Goal: Task Accomplishment & Management: Manage account settings

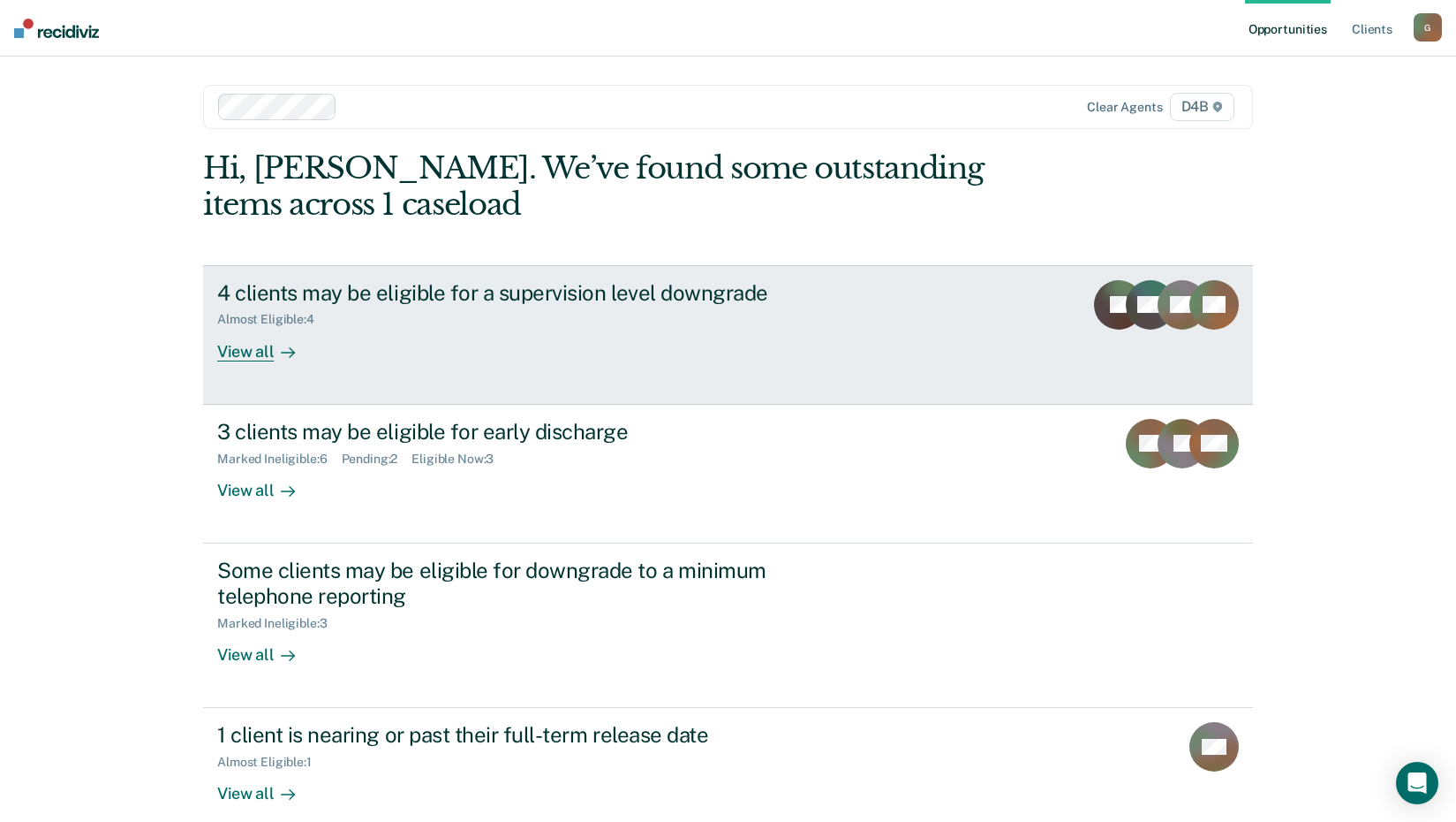
click at [237, 358] on div "View all" at bounding box center [266, 343] width 99 height 34
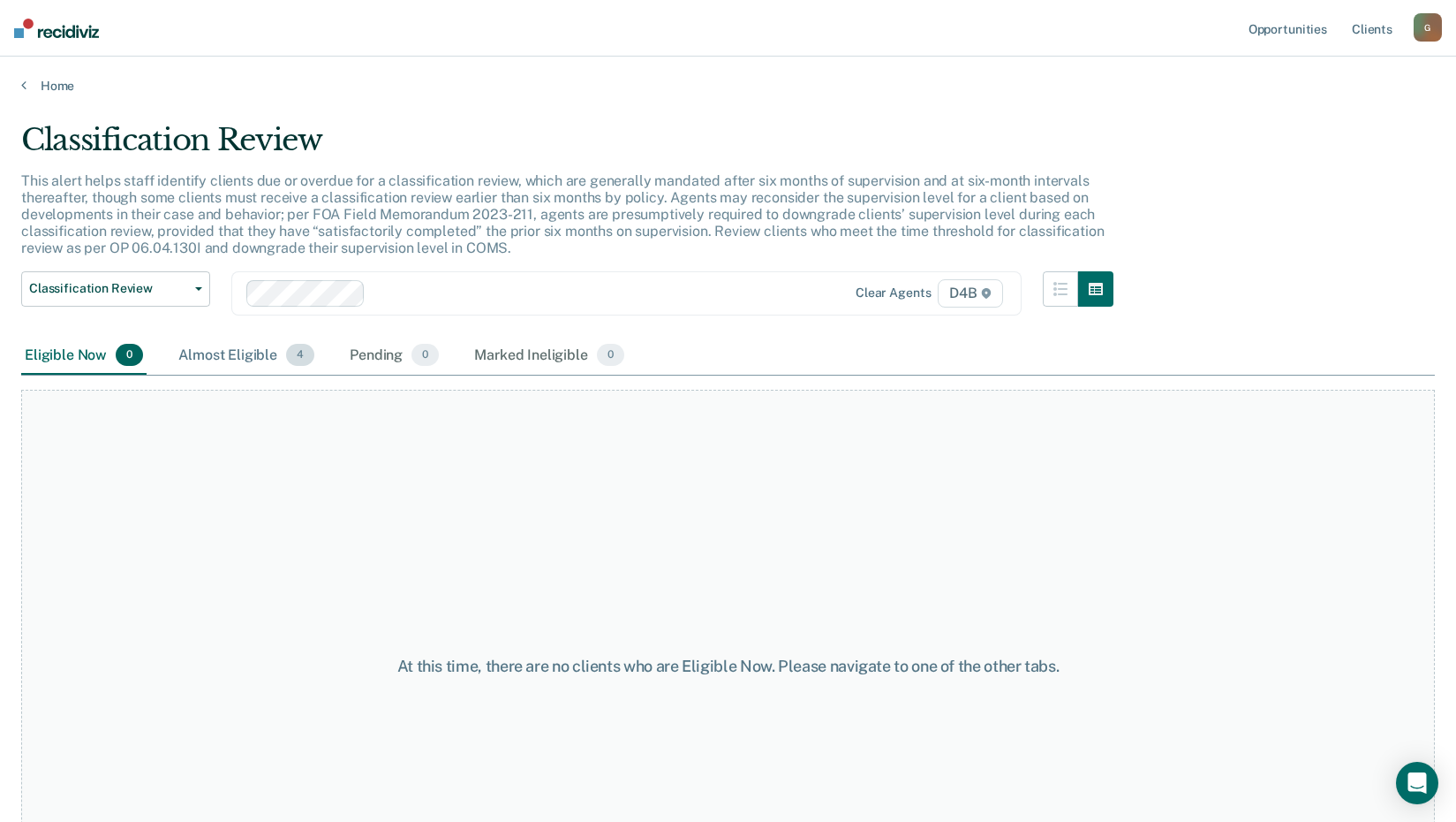
click at [203, 360] on div "Almost Eligible 4" at bounding box center [246, 356] width 143 height 39
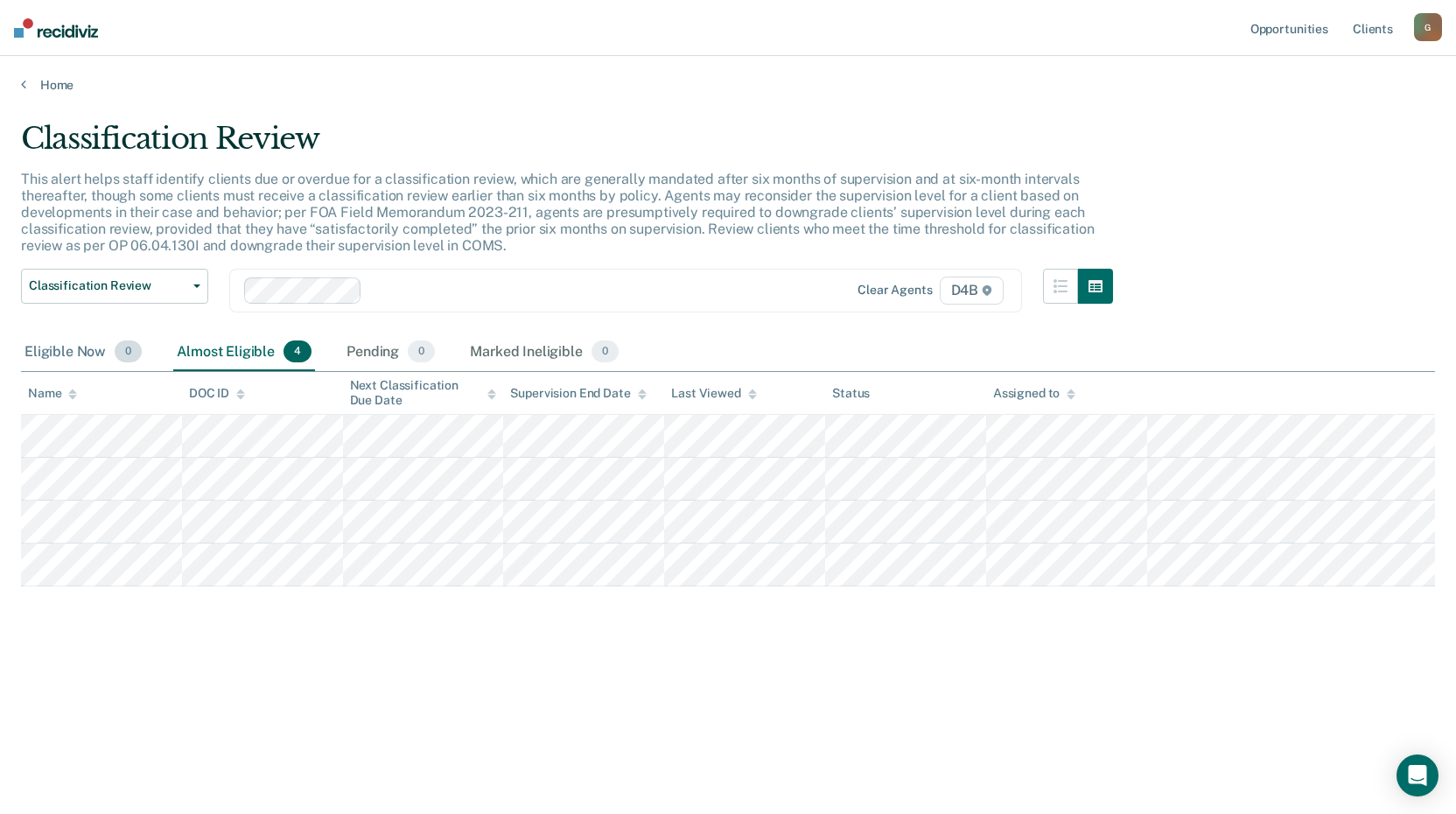
click at [62, 358] on div "Eligible Now 0" at bounding box center [83, 353] width 125 height 38
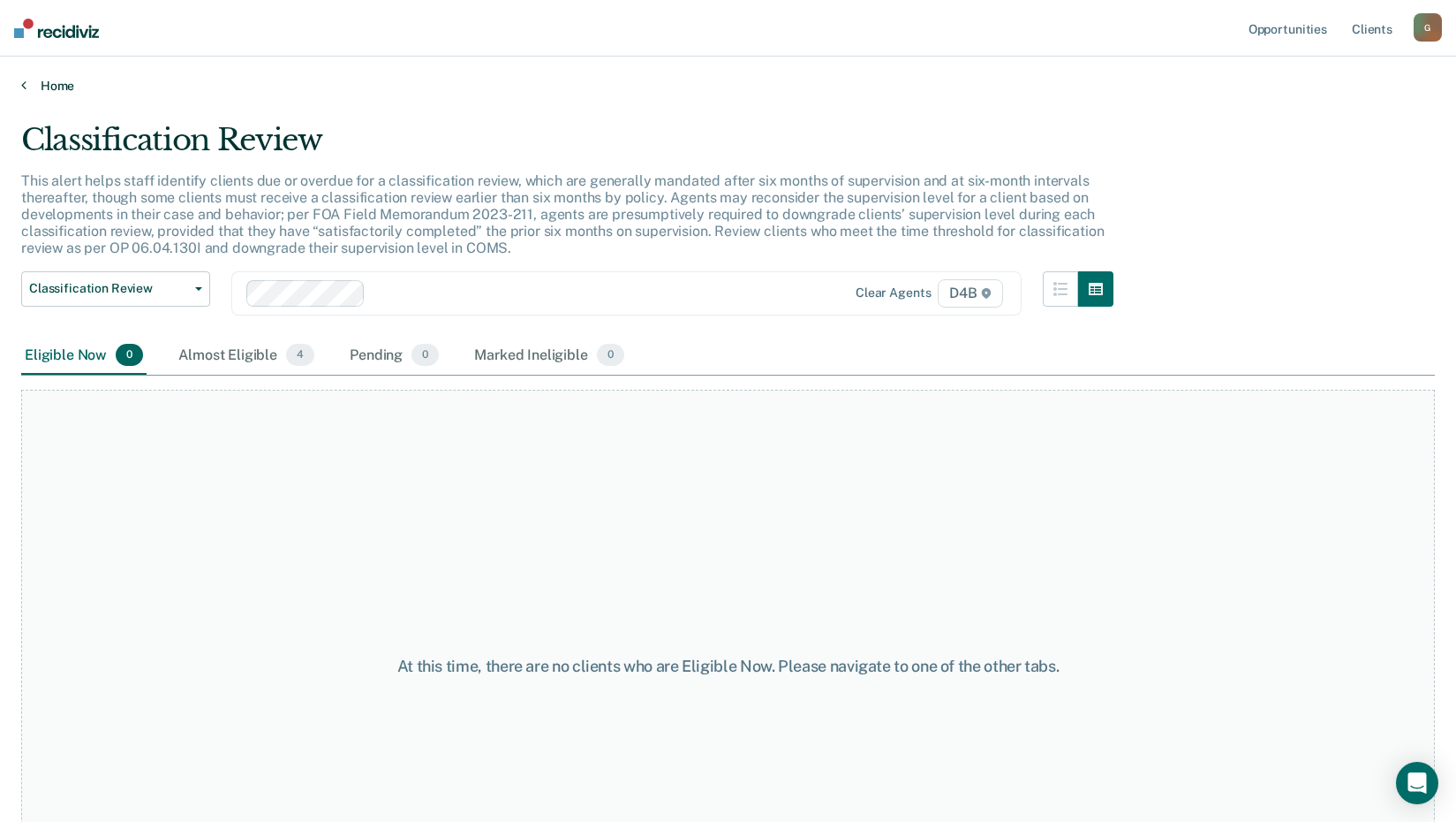
click at [40, 81] on link "Home" at bounding box center [728, 85] width 1414 height 16
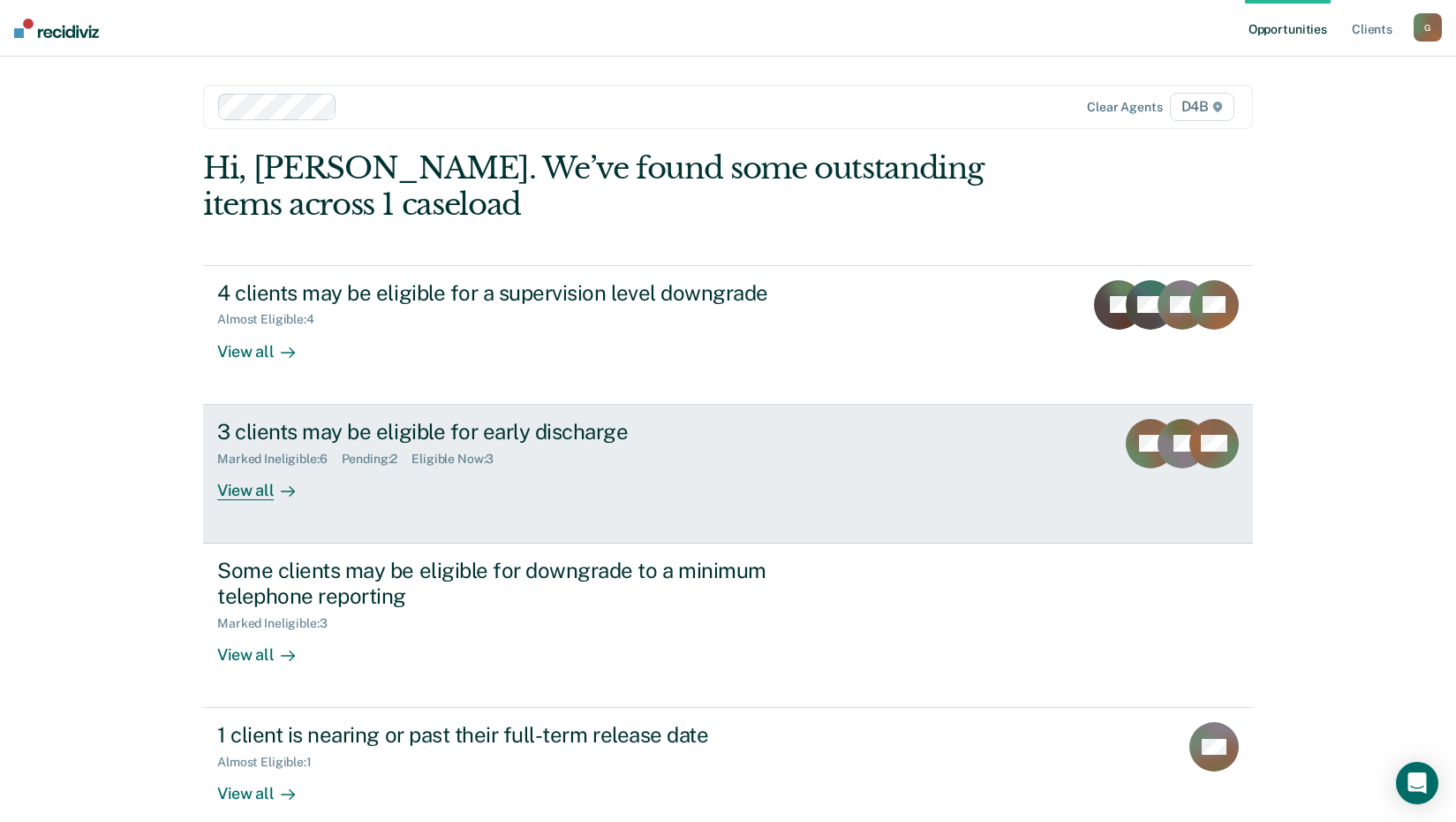
click at [236, 496] on div "View all" at bounding box center [266, 482] width 99 height 34
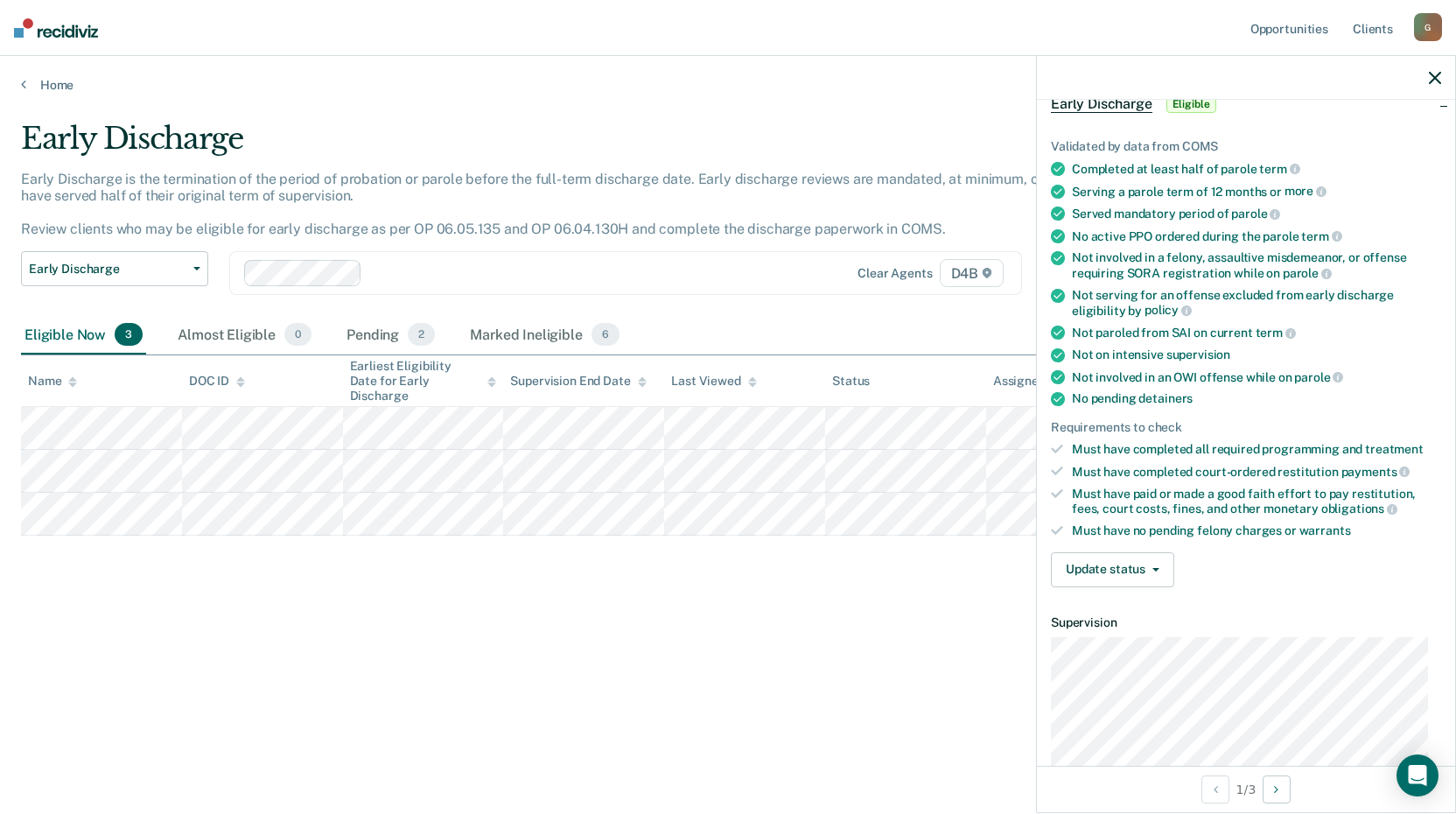
scroll to position [337, 0]
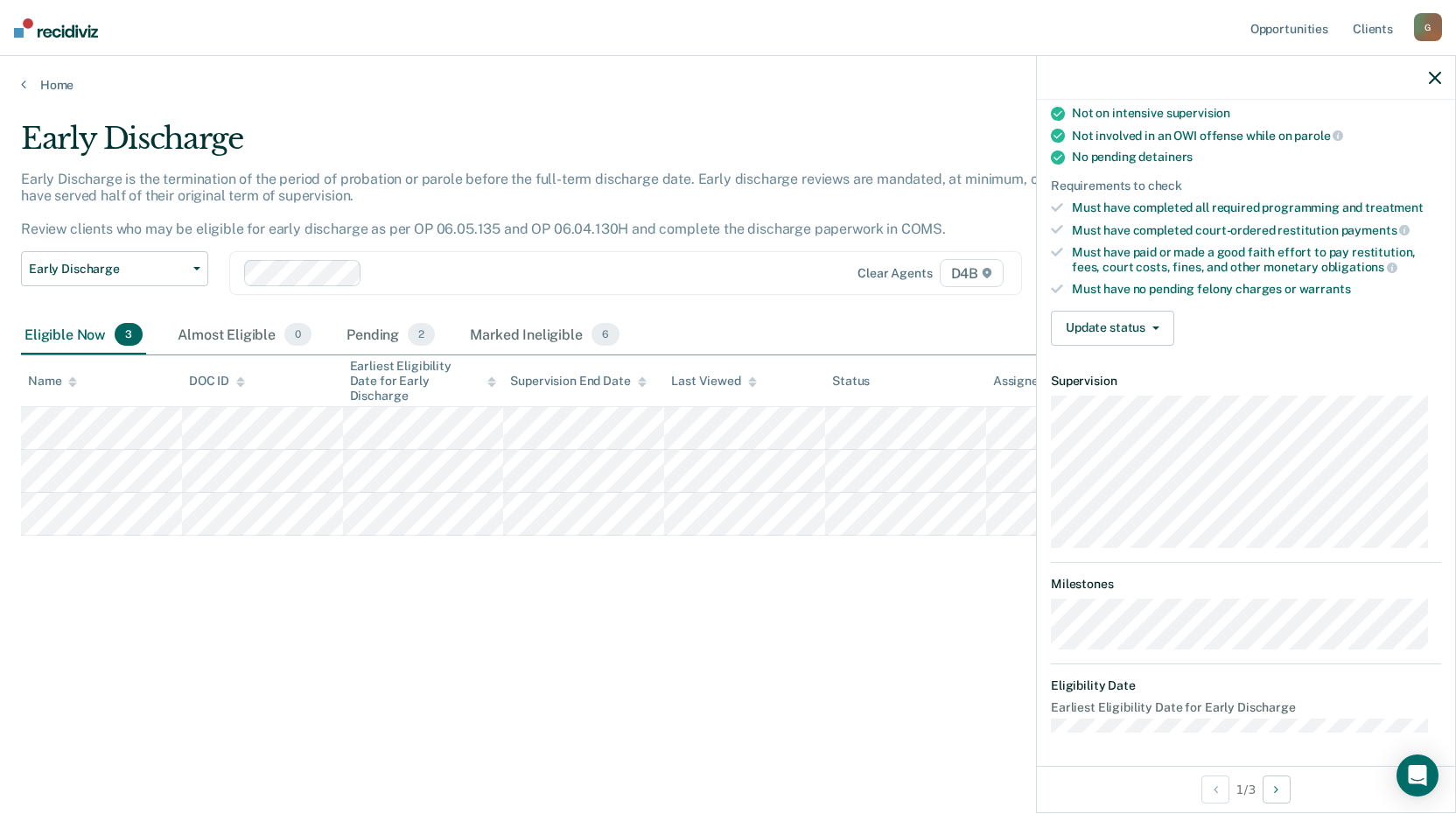
click at [488, 564] on div "Early Discharge Early Discharge is the termination of the period of probation o…" at bounding box center [728, 401] width 1414 height 561
click at [668, 561] on div "Early Discharge Early Discharge is the termination of the period of probation o…" at bounding box center [728, 401] width 1414 height 561
click at [668, 567] on div "Early Discharge Early Discharge is the termination of the period of probation o…" at bounding box center [728, 401] width 1414 height 561
click at [1431, 82] on icon "button" at bounding box center [1434, 77] width 12 height 12
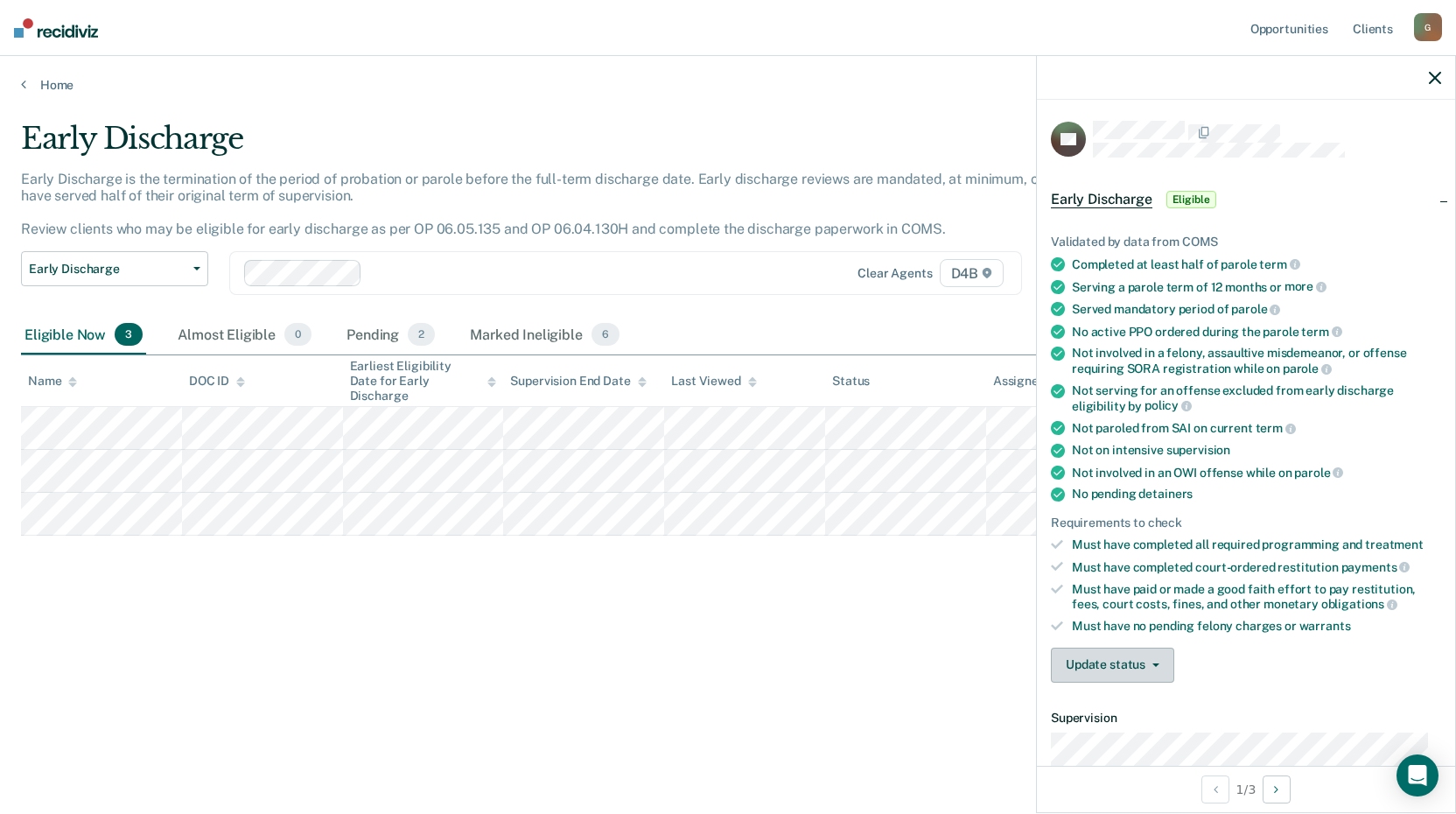
click at [1137, 659] on button "Update status" at bounding box center [1112, 665] width 124 height 35
click at [1095, 735] on button "Mark Ineligible" at bounding box center [1135, 734] width 168 height 28
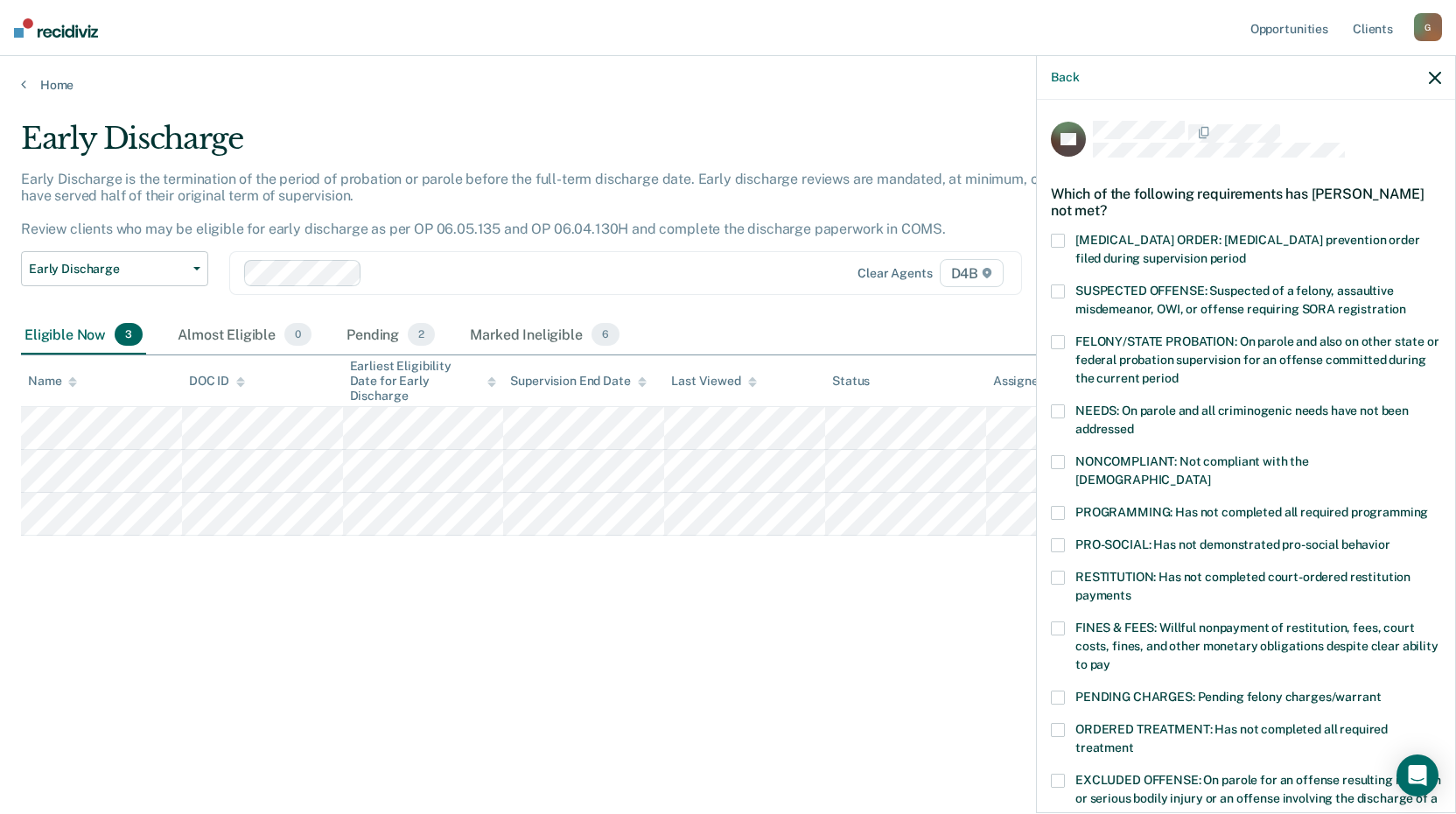
click at [1049, 546] on div "[PERSON_NAME] of the following requirements has [PERSON_NAME] not met? [MEDICAL…" at bounding box center [1245, 454] width 418 height 710
click at [1051, 546] on div "PRO-SOCIAL: Has not demonstrated pro-social behavior" at bounding box center [1245, 554] width 390 height 32
click at [1061, 570] on span at bounding box center [1057, 577] width 14 height 14
click at [1056, 538] on span at bounding box center [1057, 545] width 14 height 14
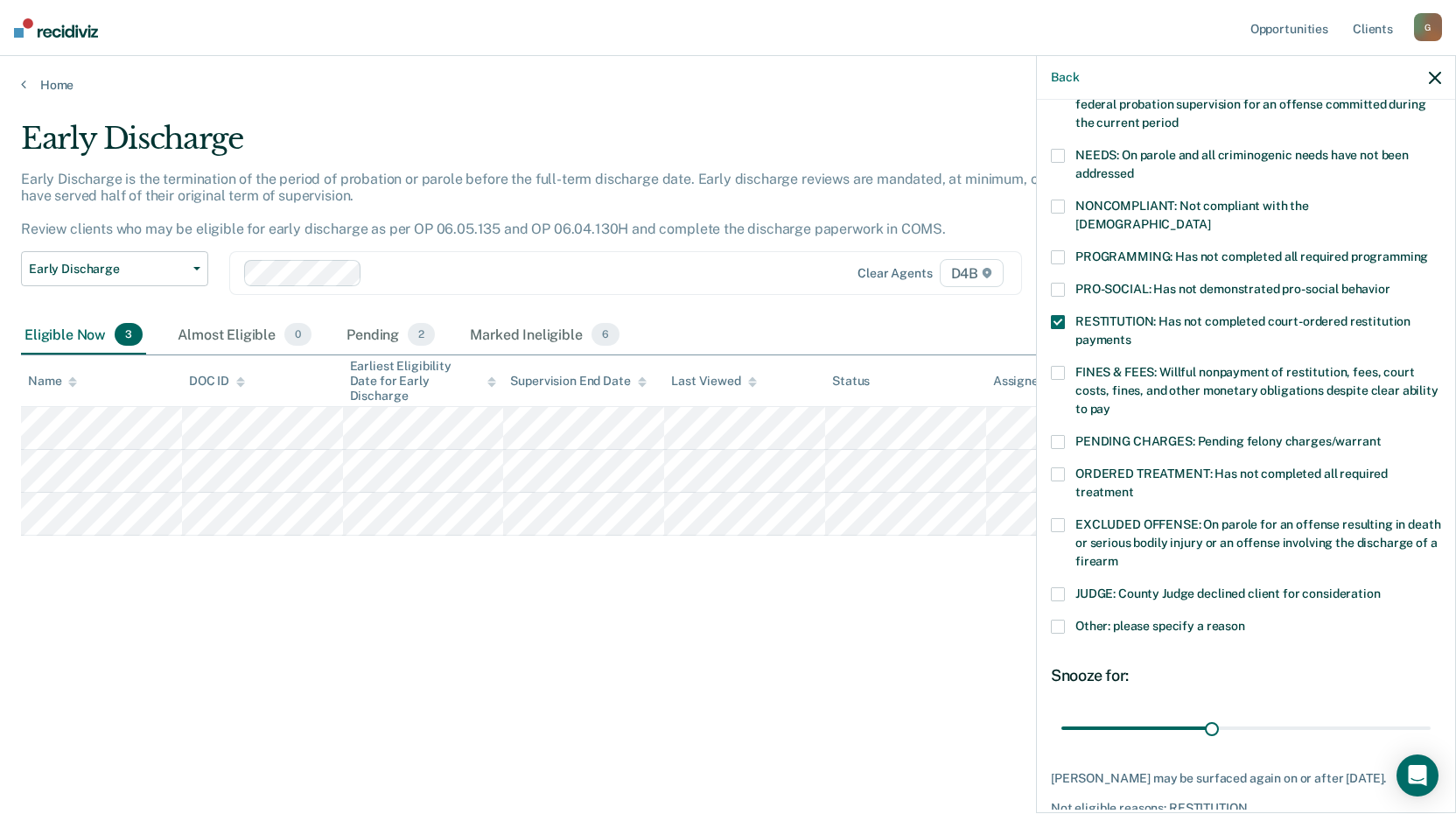
scroll to position [263, 0]
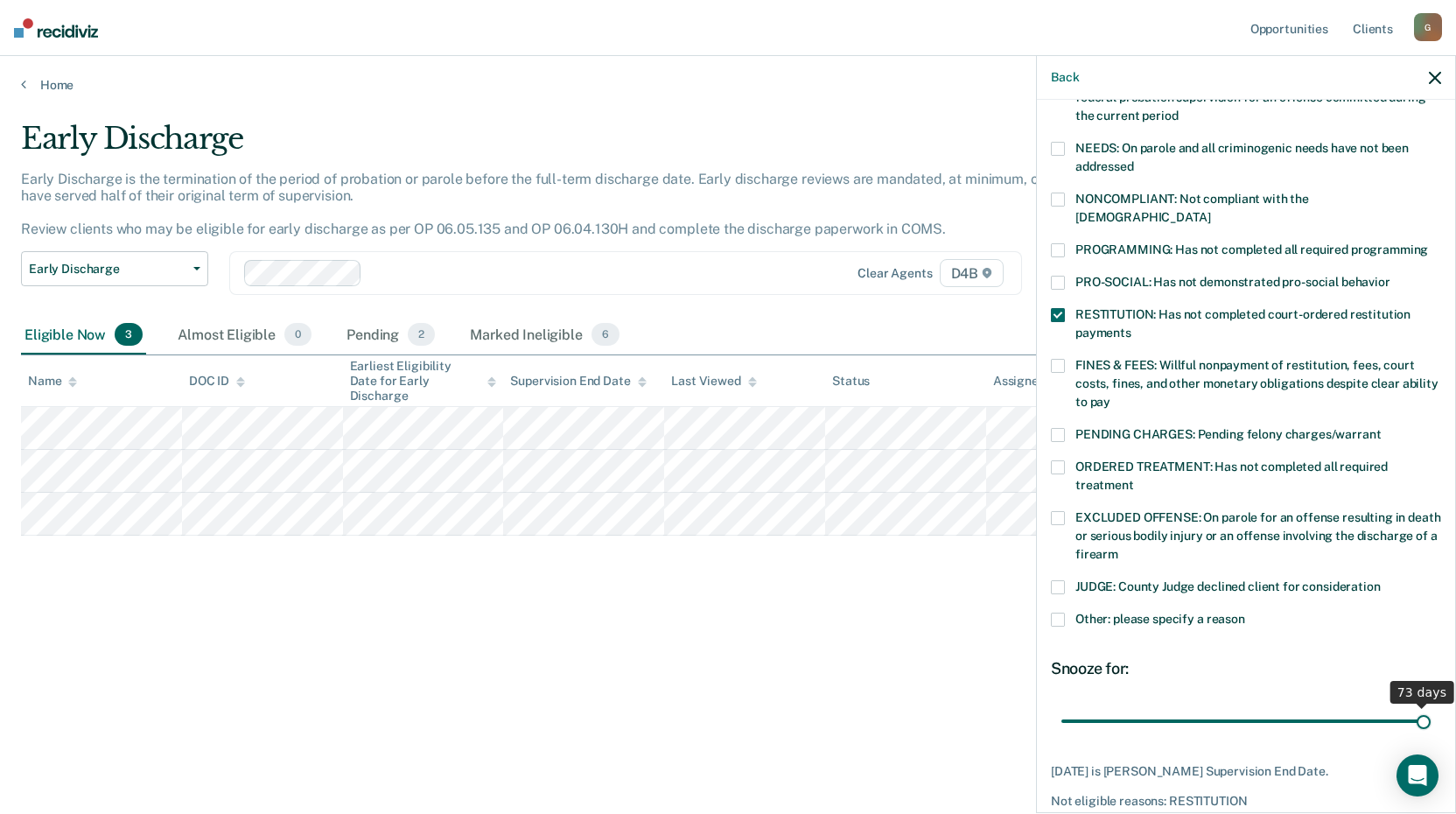
drag, startPoint x: 1204, startPoint y: 697, endPoint x: 1890, endPoint y: 678, distance: 686.3
type input "73"
click at [1430, 705] on input "range" at bounding box center [1245, 720] width 369 height 30
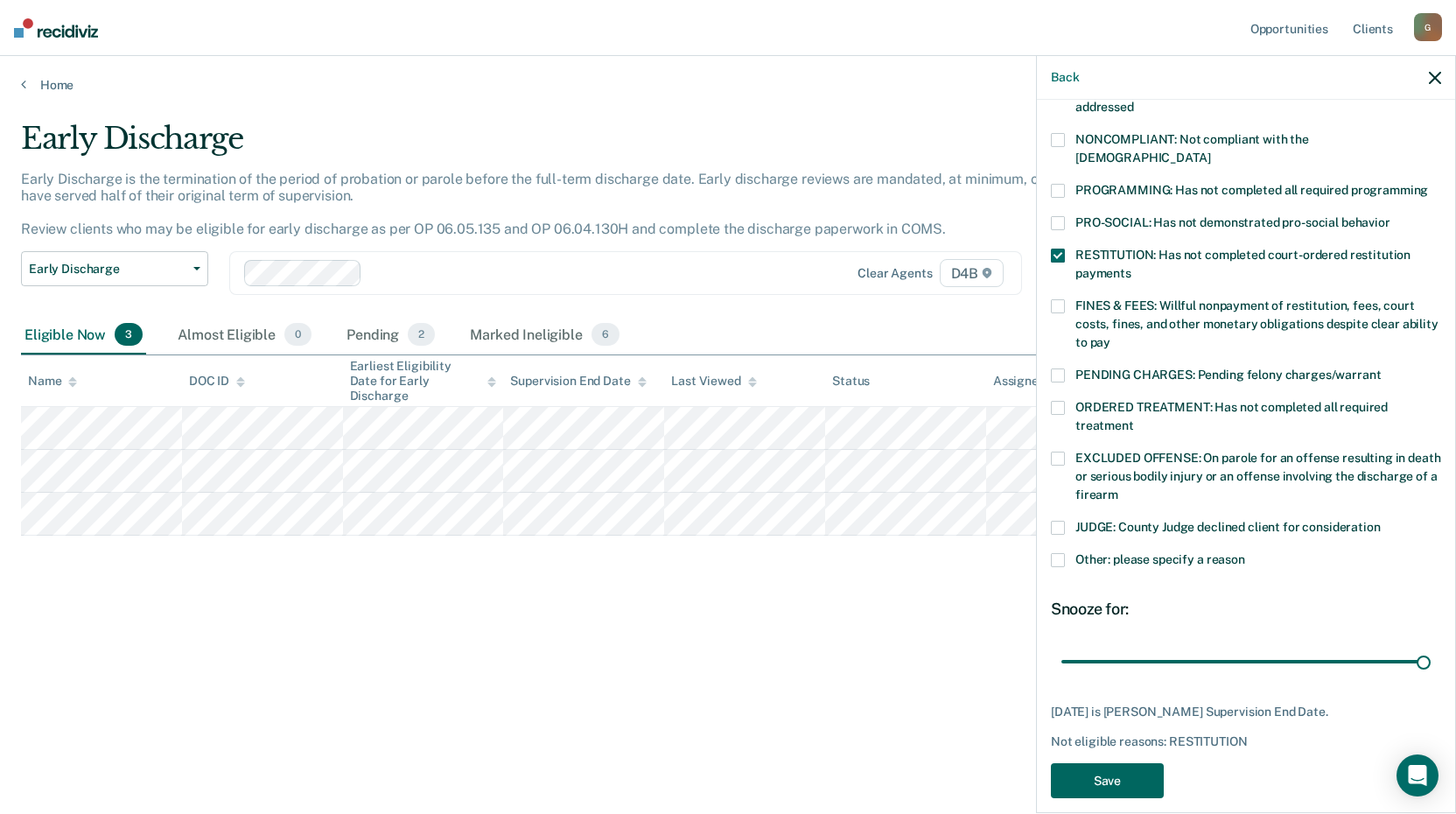
click at [1129, 763] on button "Save" at bounding box center [1106, 780] width 113 height 36
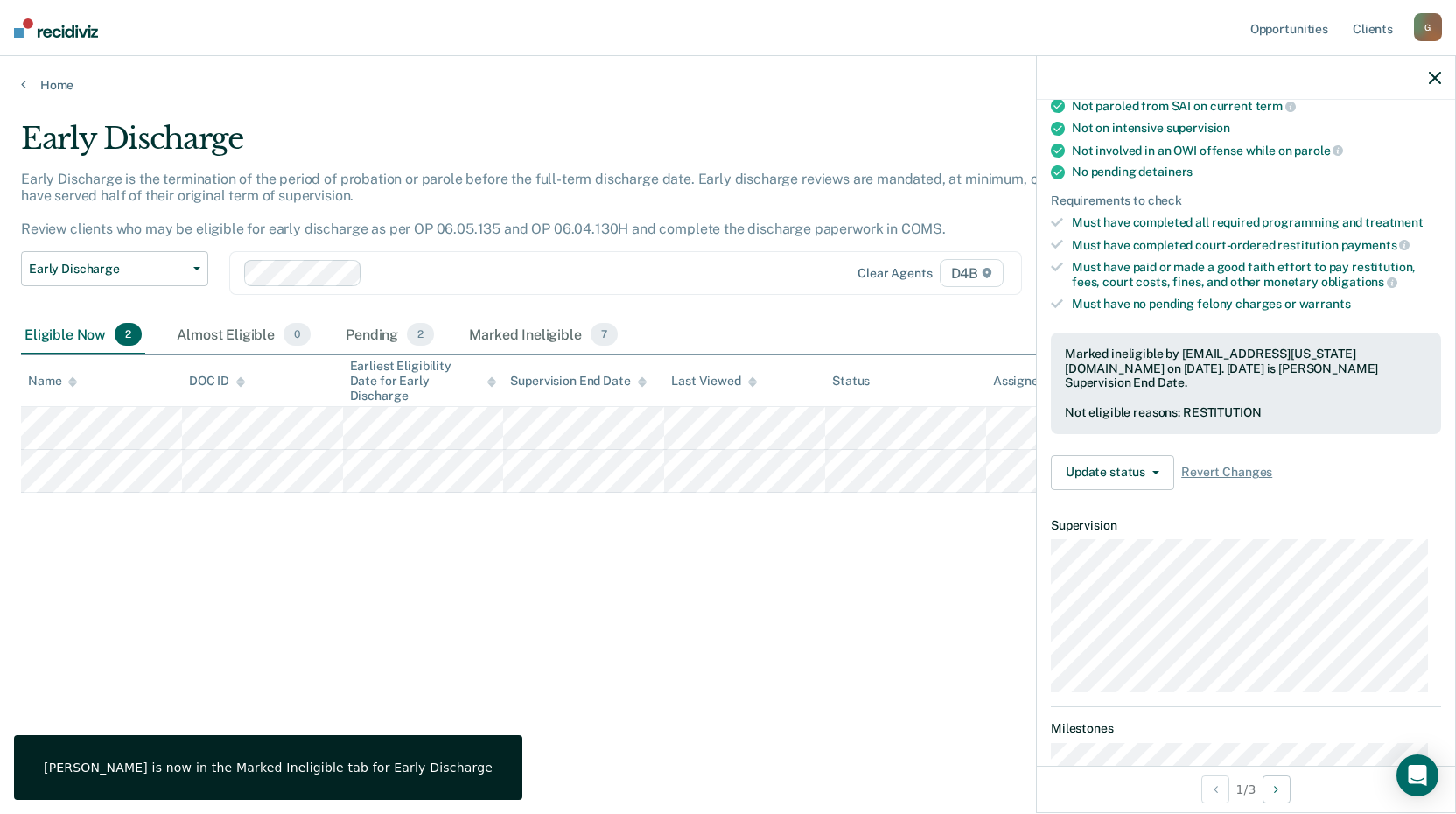
scroll to position [189, 0]
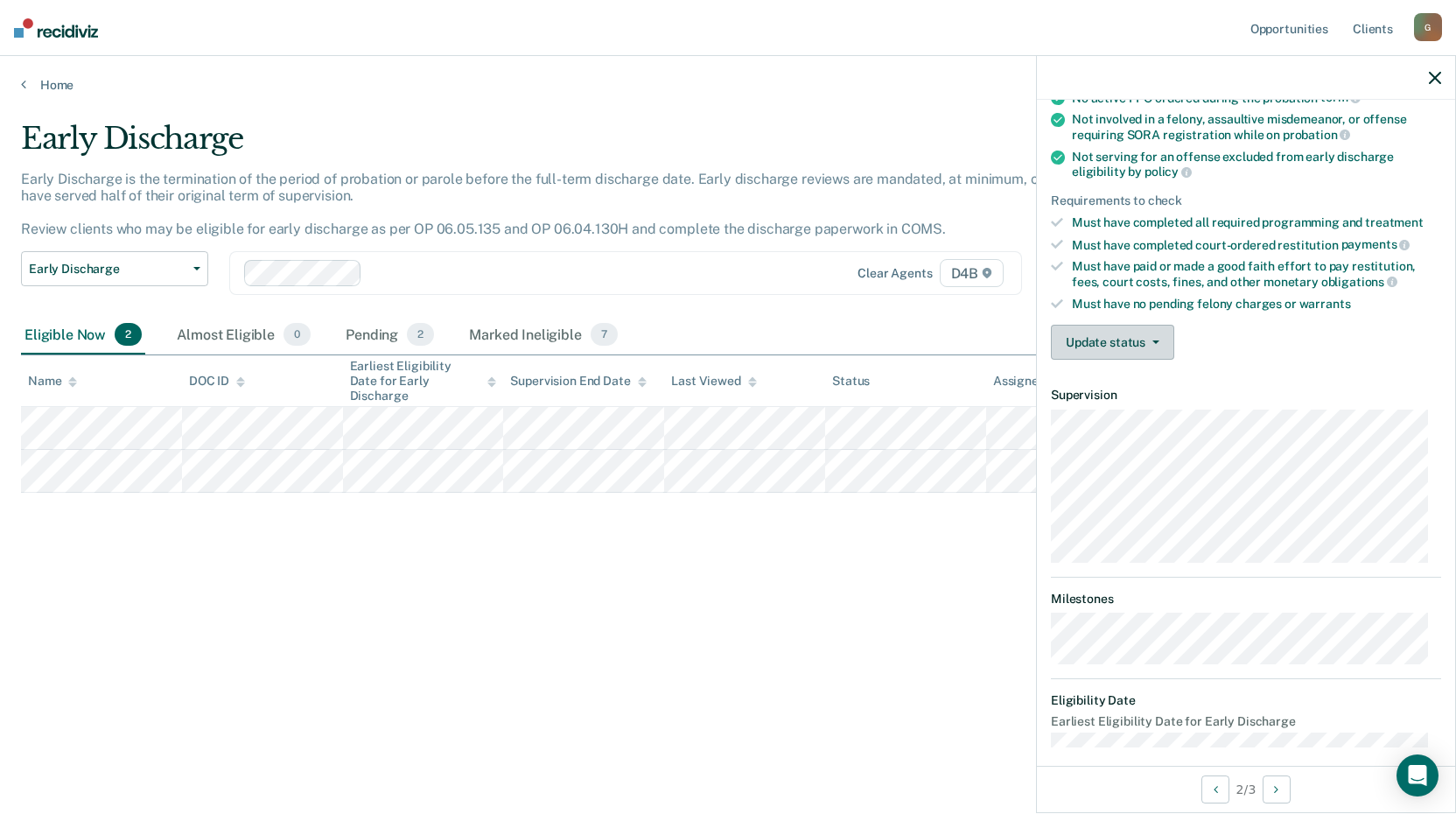
click at [1116, 331] on button "Update status" at bounding box center [1112, 342] width 124 height 35
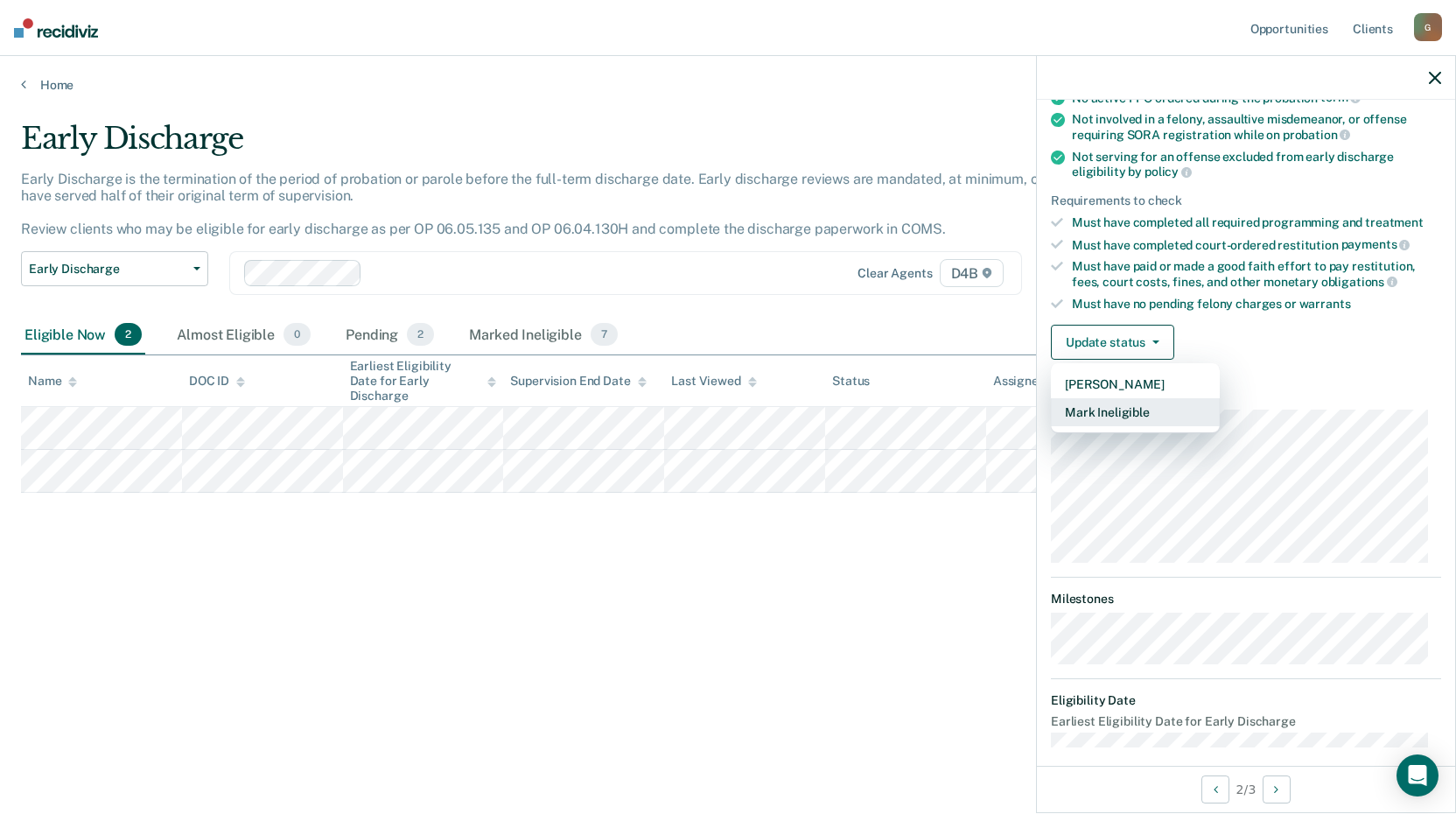
click at [1095, 409] on button "Mark Ineligible" at bounding box center [1135, 412] width 168 height 28
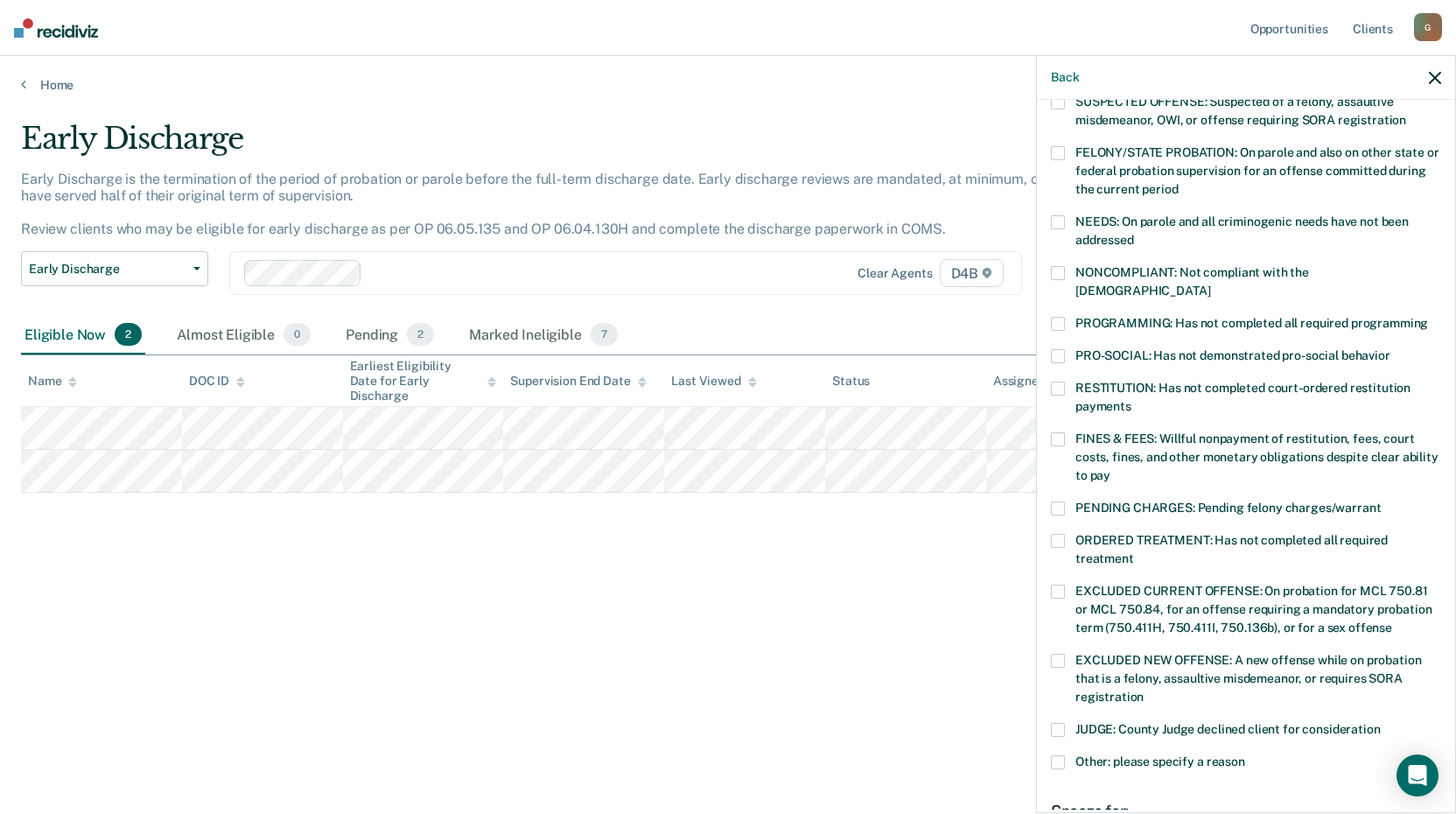
click at [1059, 317] on span at bounding box center [1057, 323] width 14 height 14
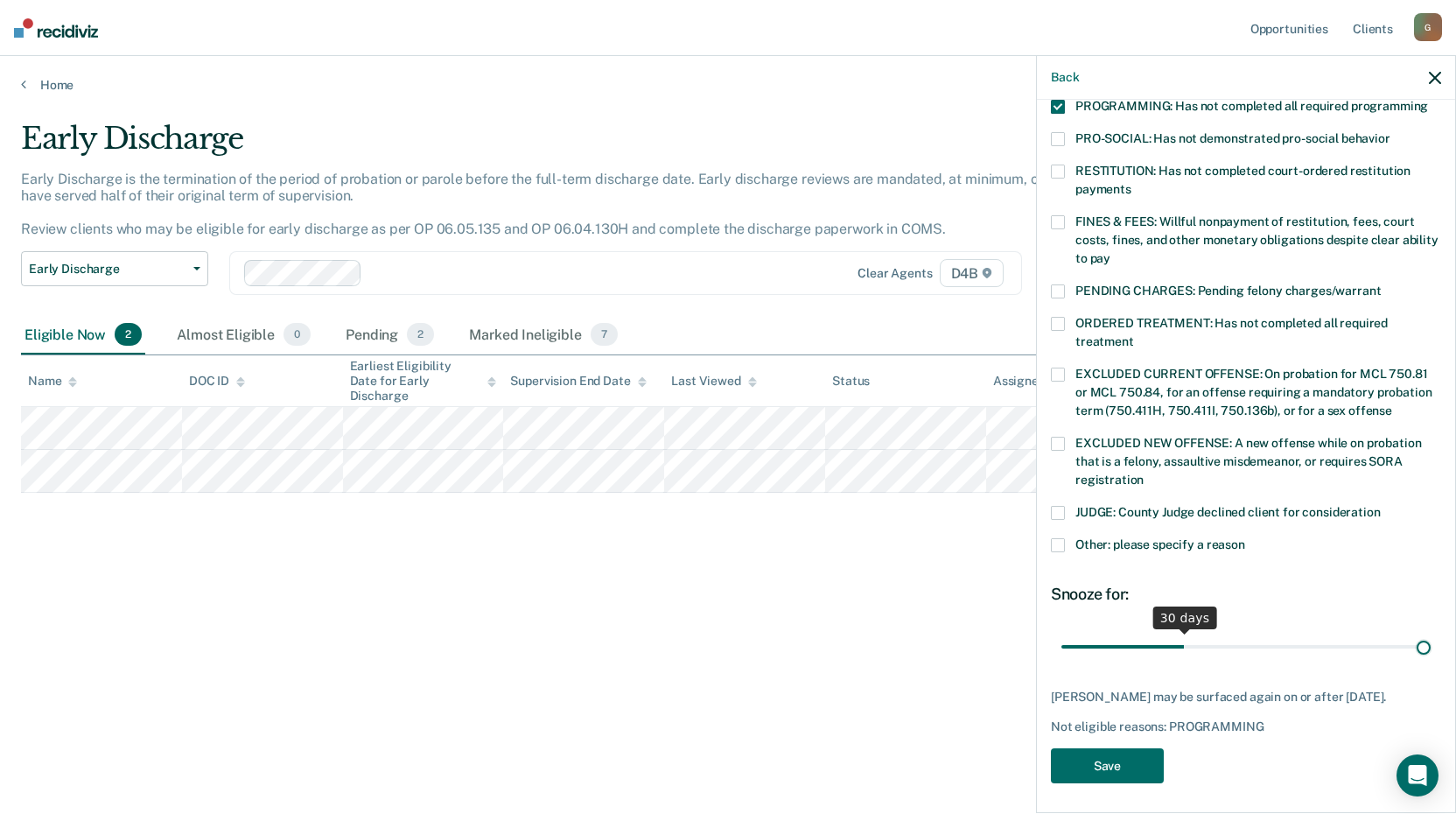
scroll to position [406, 0]
drag, startPoint x: 1179, startPoint y: 624, endPoint x: 1595, endPoint y: 623, distance: 416.0
type input "90"
click at [1430, 631] on input "range" at bounding box center [1245, 646] width 369 height 30
click at [1086, 756] on button "Save" at bounding box center [1106, 765] width 113 height 36
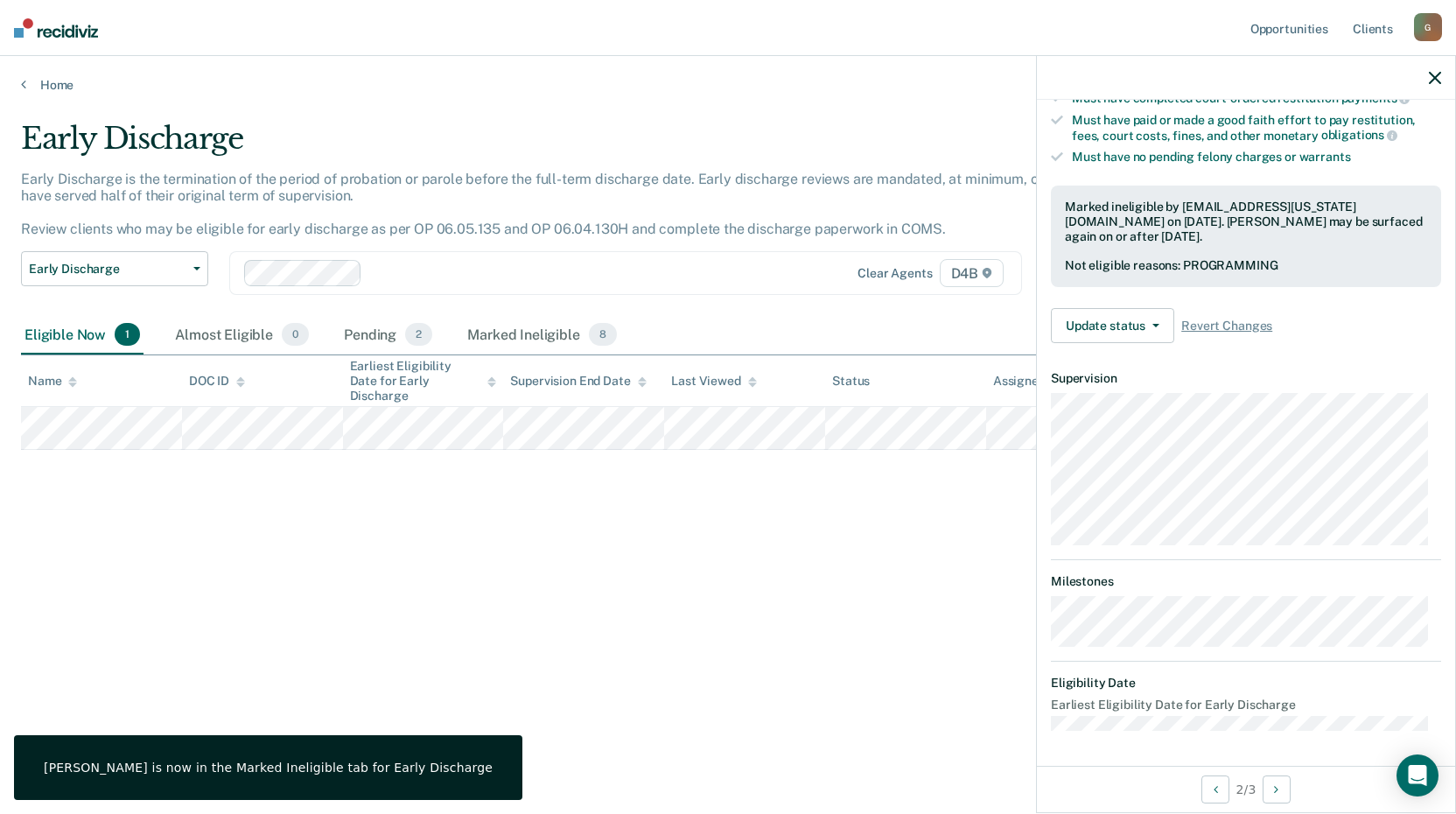
scroll to position [333, 0]
click at [343, 536] on div "Early Discharge Early Discharge is the termination of the period of probation o…" at bounding box center [728, 401] width 1414 height 561
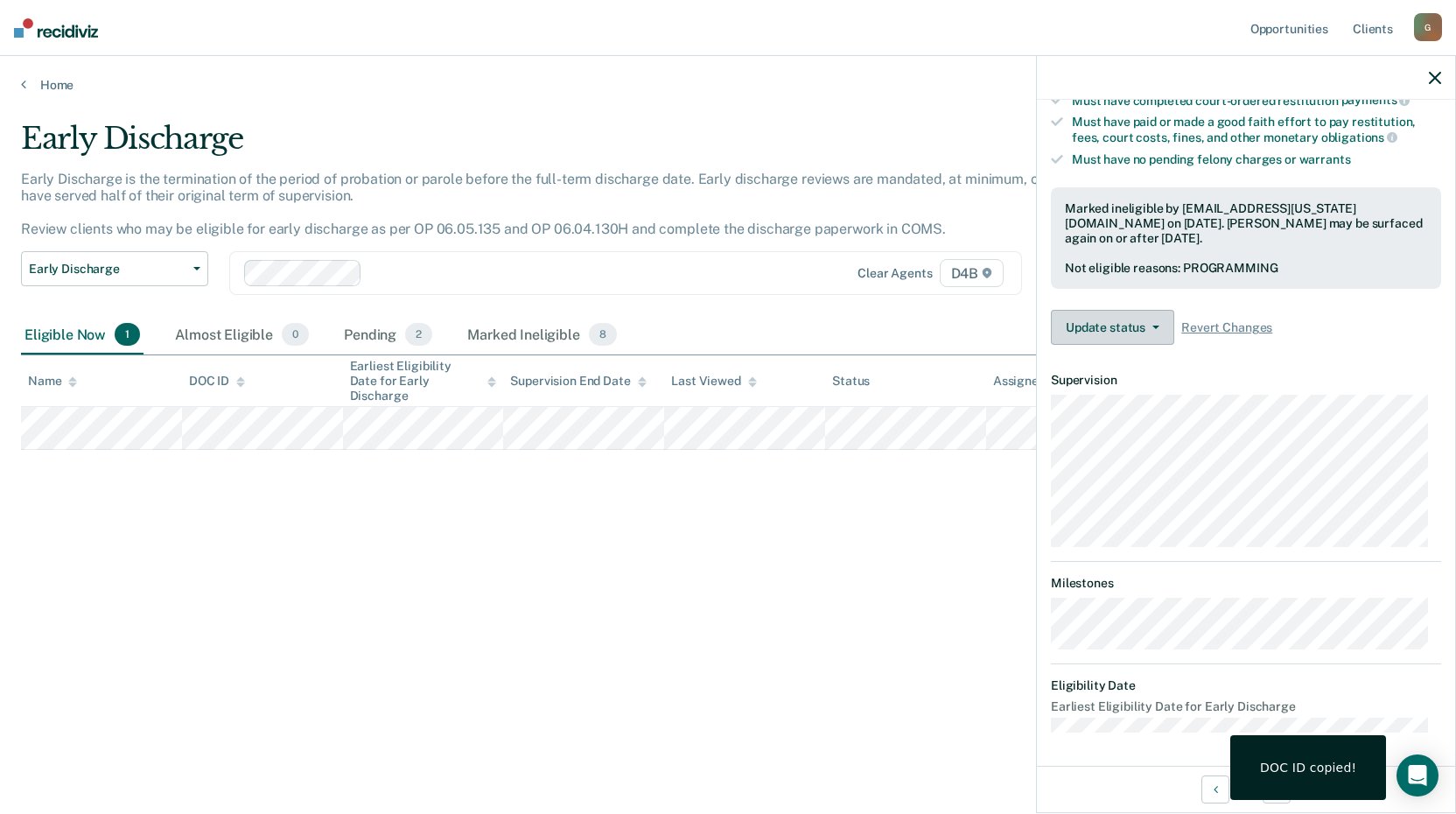
click at [1148, 318] on button "Update status" at bounding box center [1112, 327] width 124 height 35
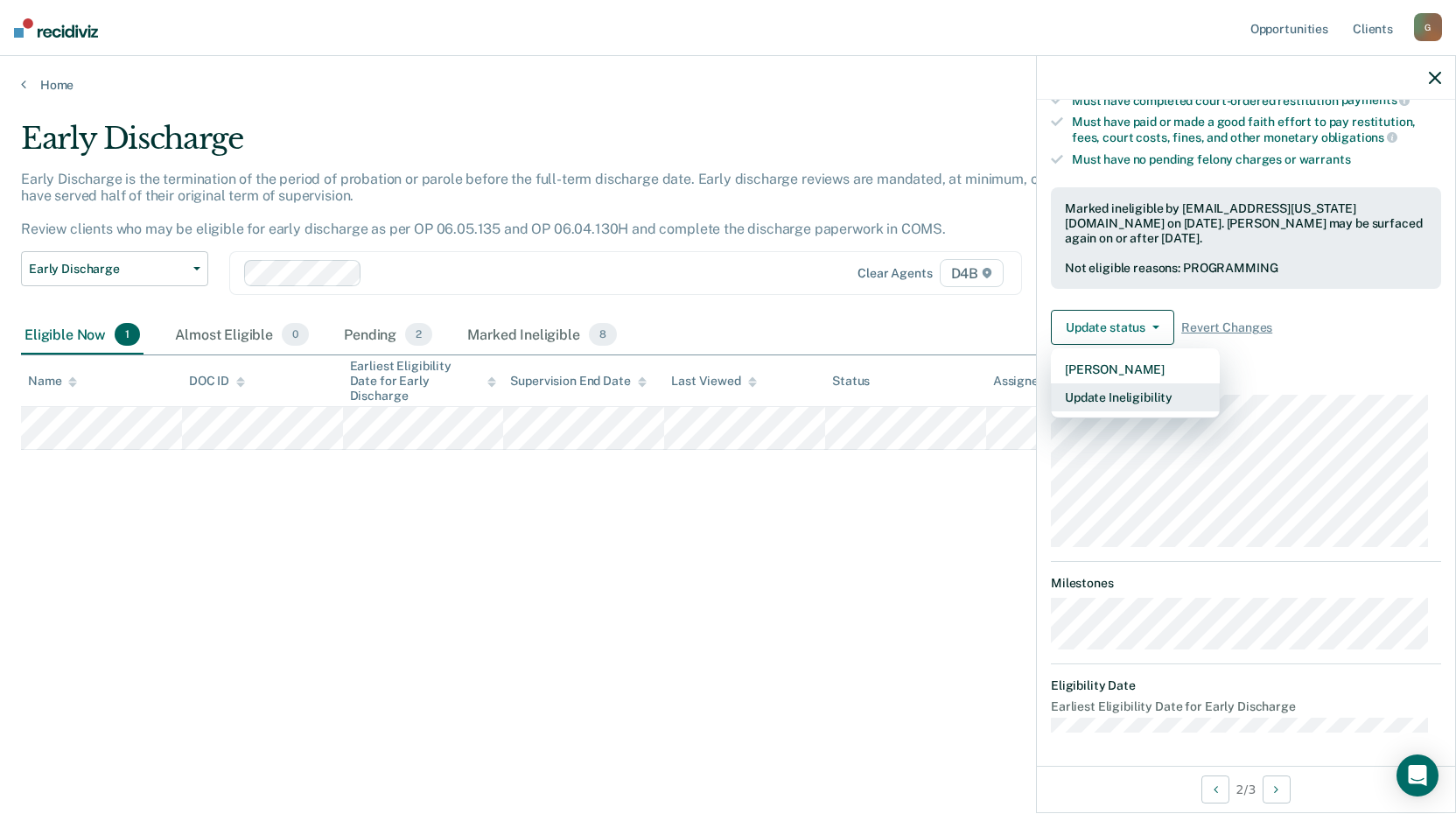
click at [1129, 398] on button "Update Ineligibility" at bounding box center [1135, 396] width 168 height 28
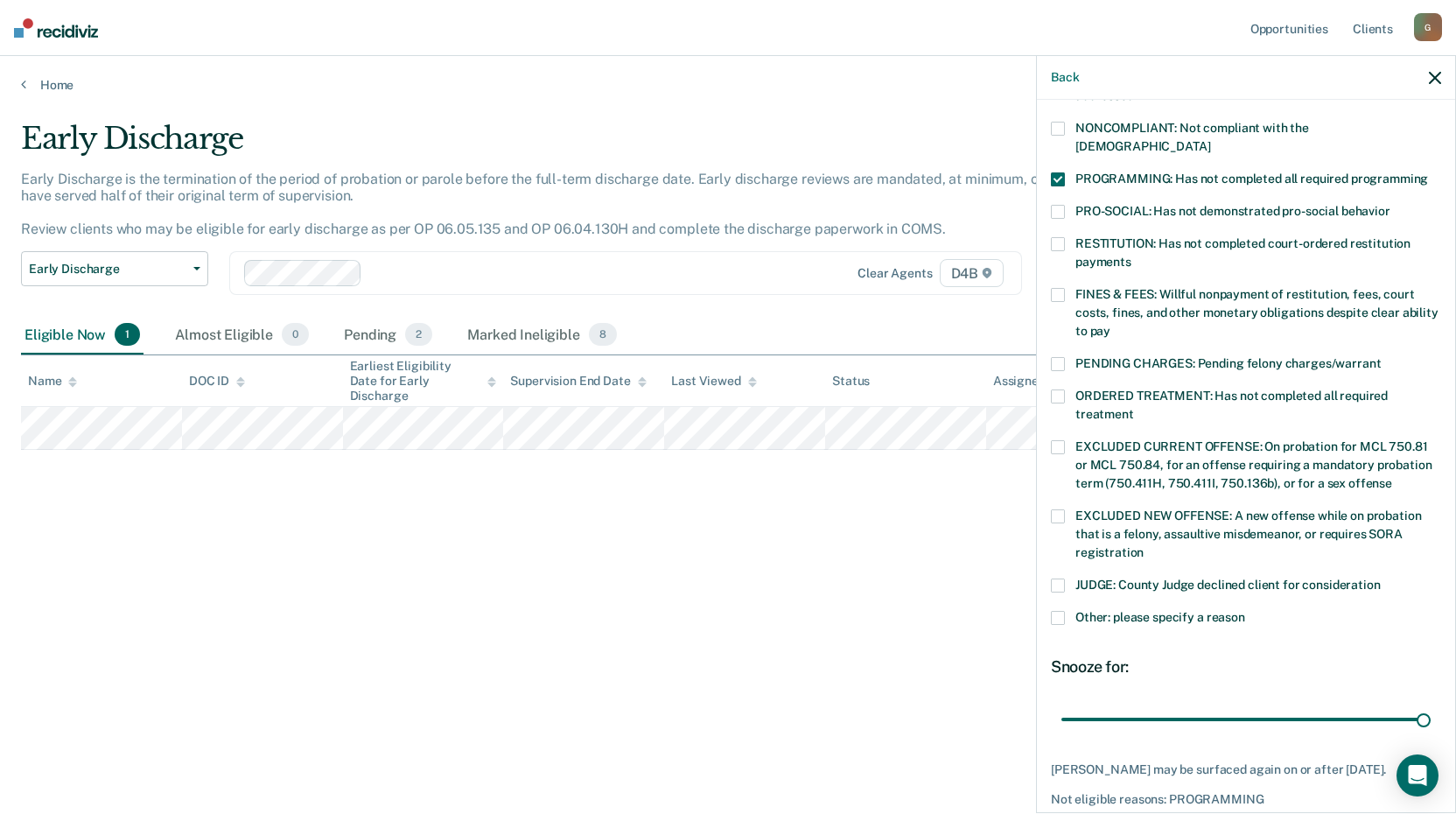
drag, startPoint x: 1055, startPoint y: 158, endPoint x: 1054, endPoint y: 132, distance: 26.0
click at [1055, 172] on span at bounding box center [1057, 179] width 14 height 14
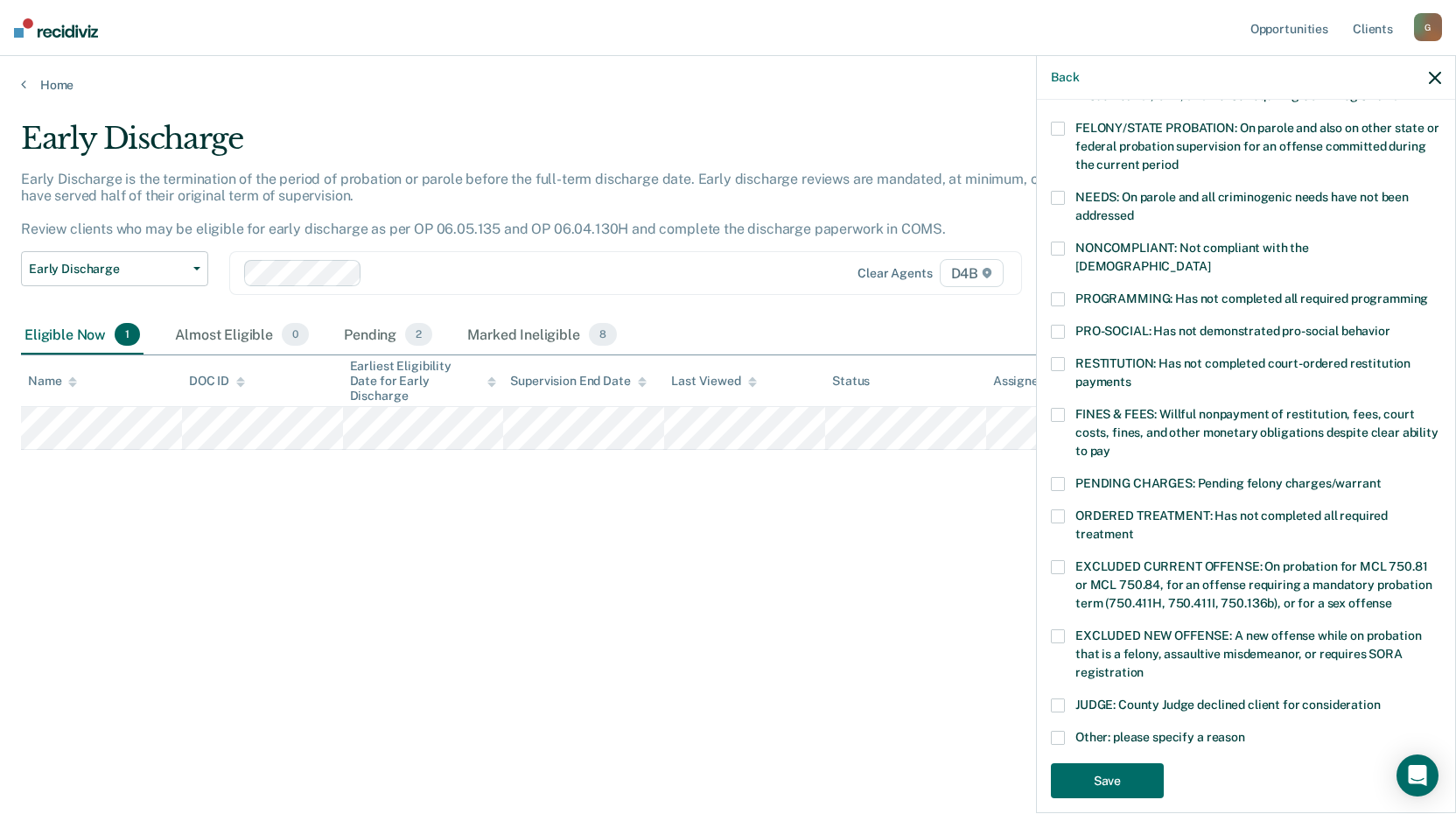
click at [1055, 130] on span at bounding box center [1057, 128] width 14 height 14
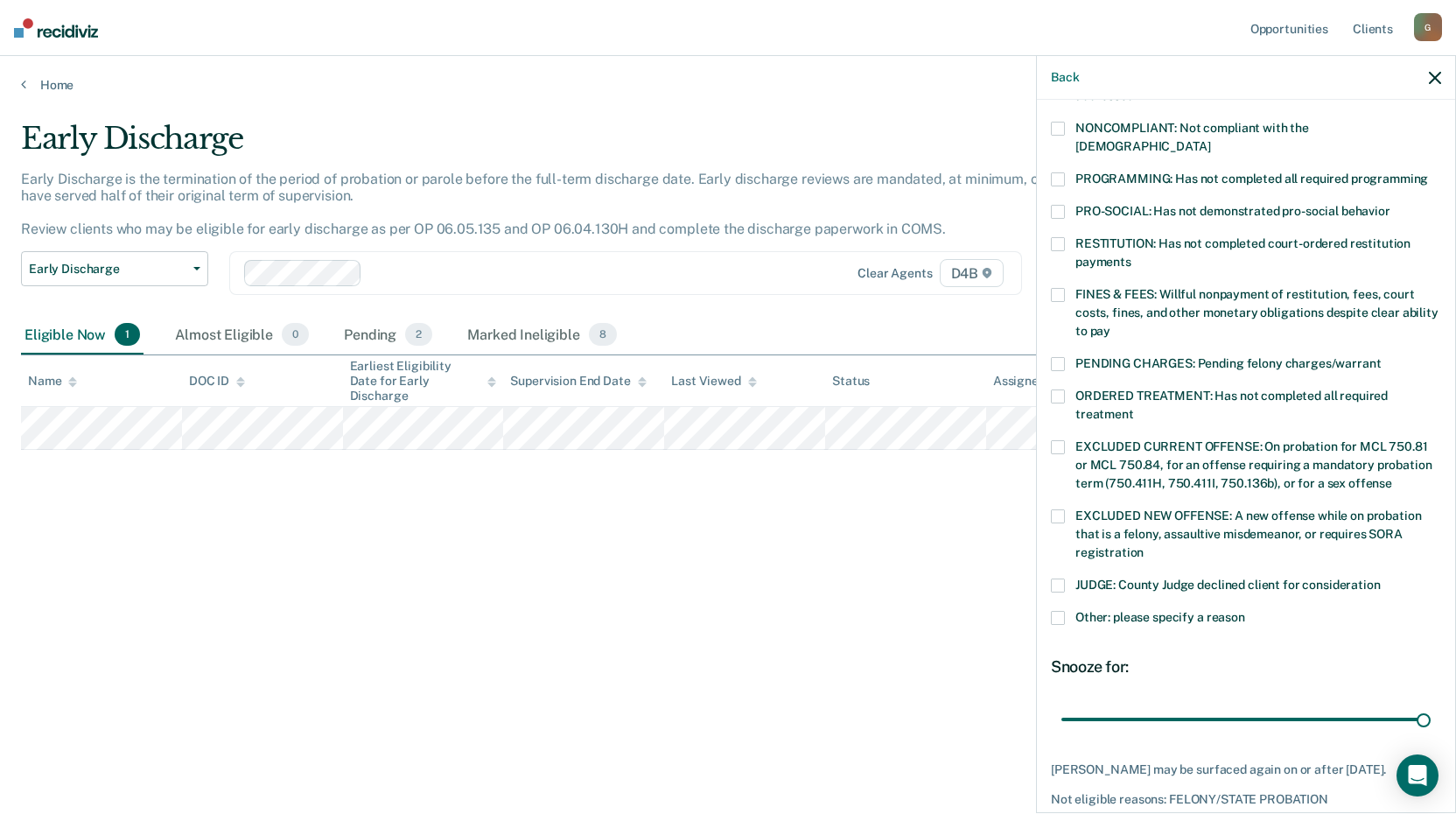
scroll to position [158, 0]
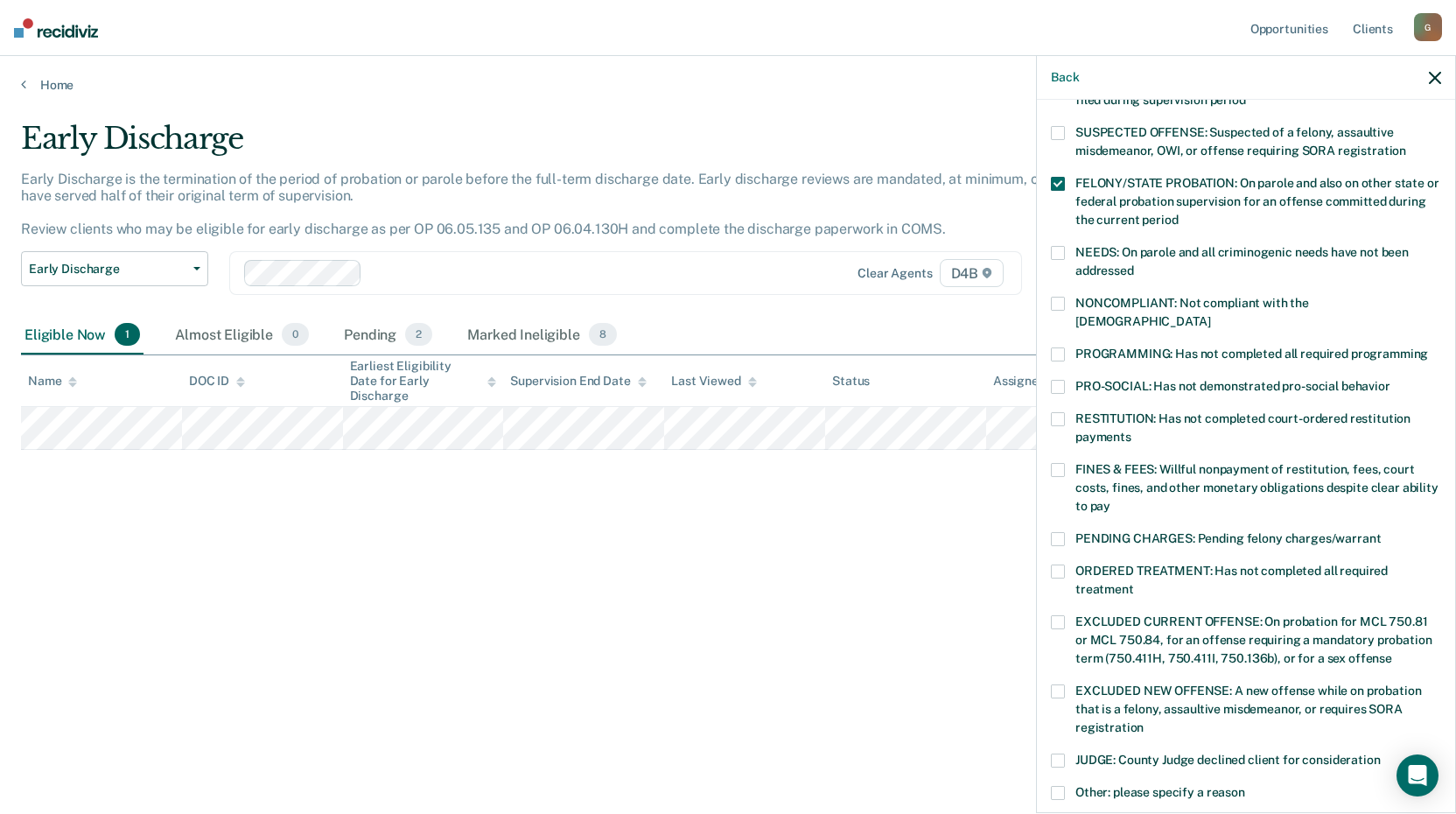
click at [1056, 183] on span at bounding box center [1057, 183] width 14 height 14
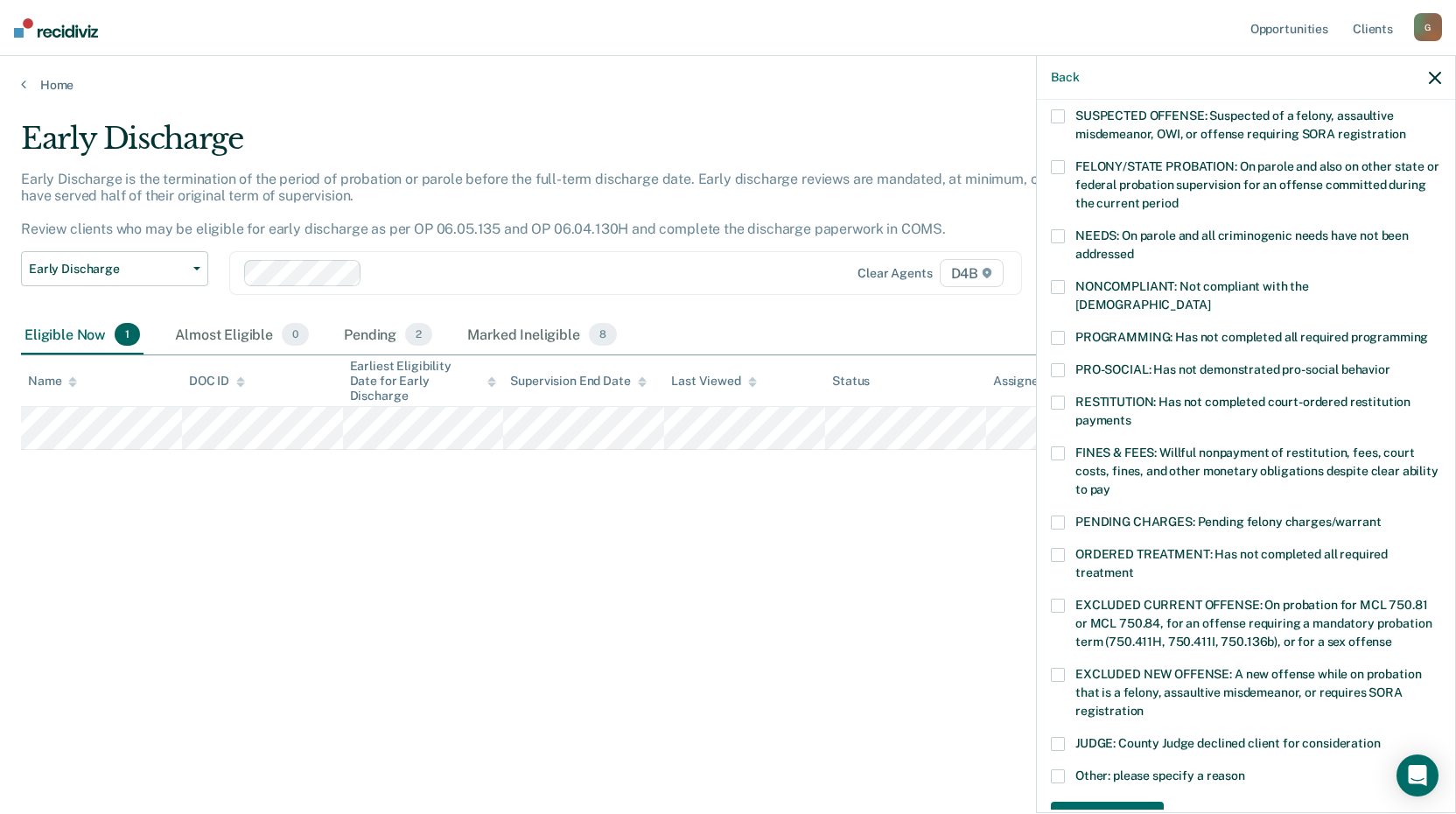
scroll to position [0, 0]
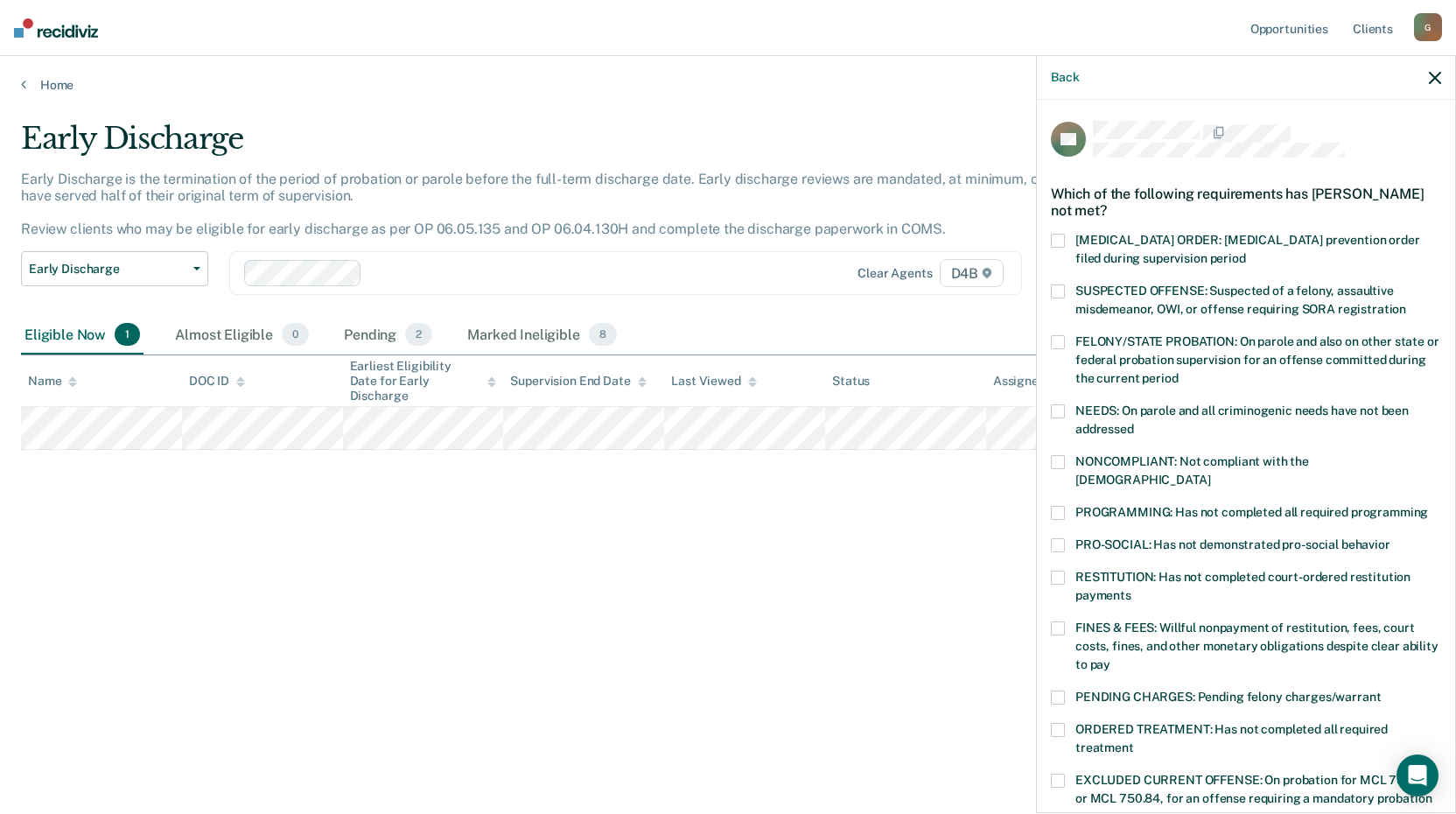
click at [1056, 285] on span at bounding box center [1057, 291] width 14 height 14
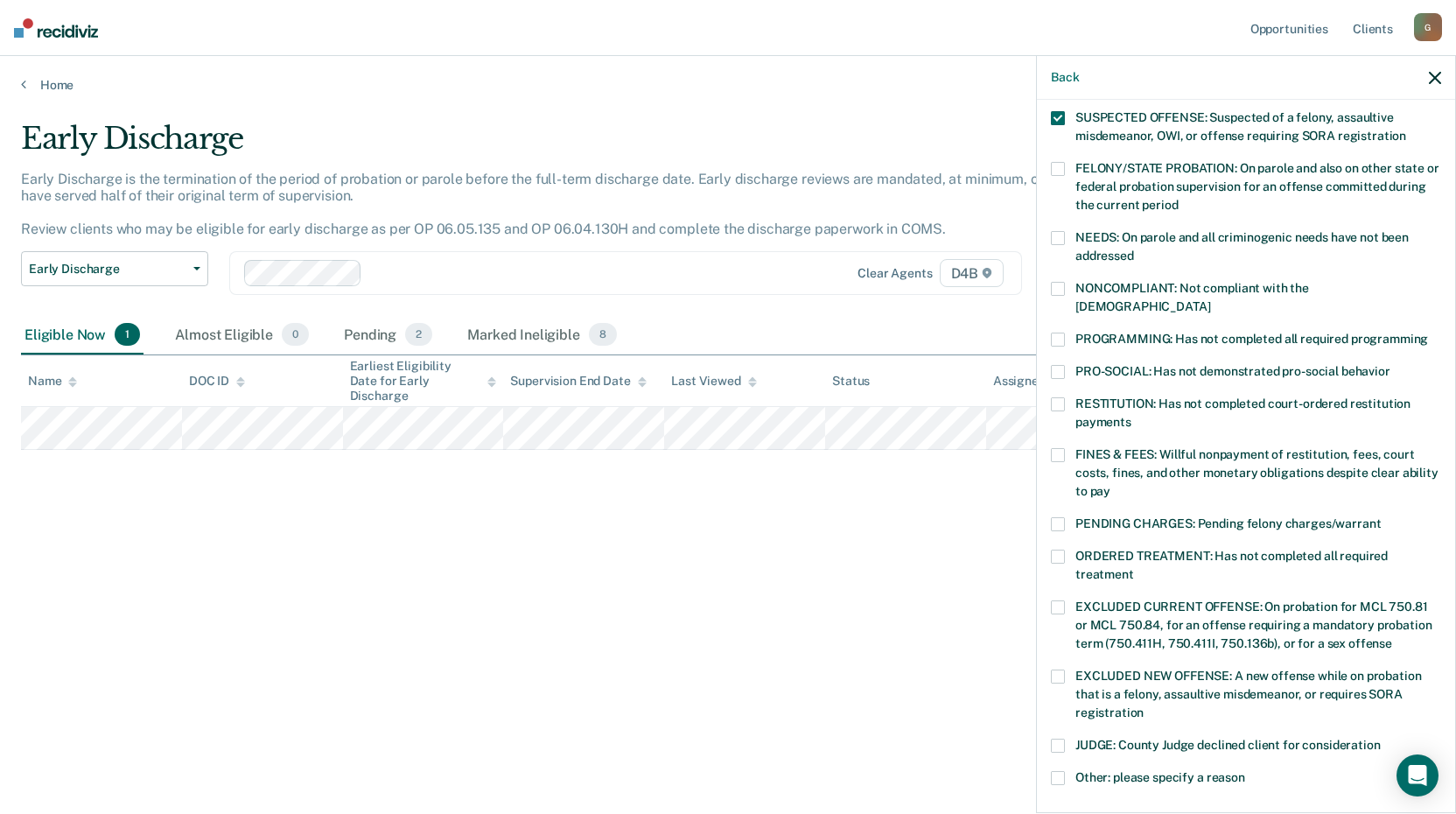
scroll to position [175, 0]
click at [1051, 292] on label "NONCOMPLIANT: Not compliant with the [DEMOGRAPHIC_DATA]" at bounding box center [1245, 298] width 390 height 37
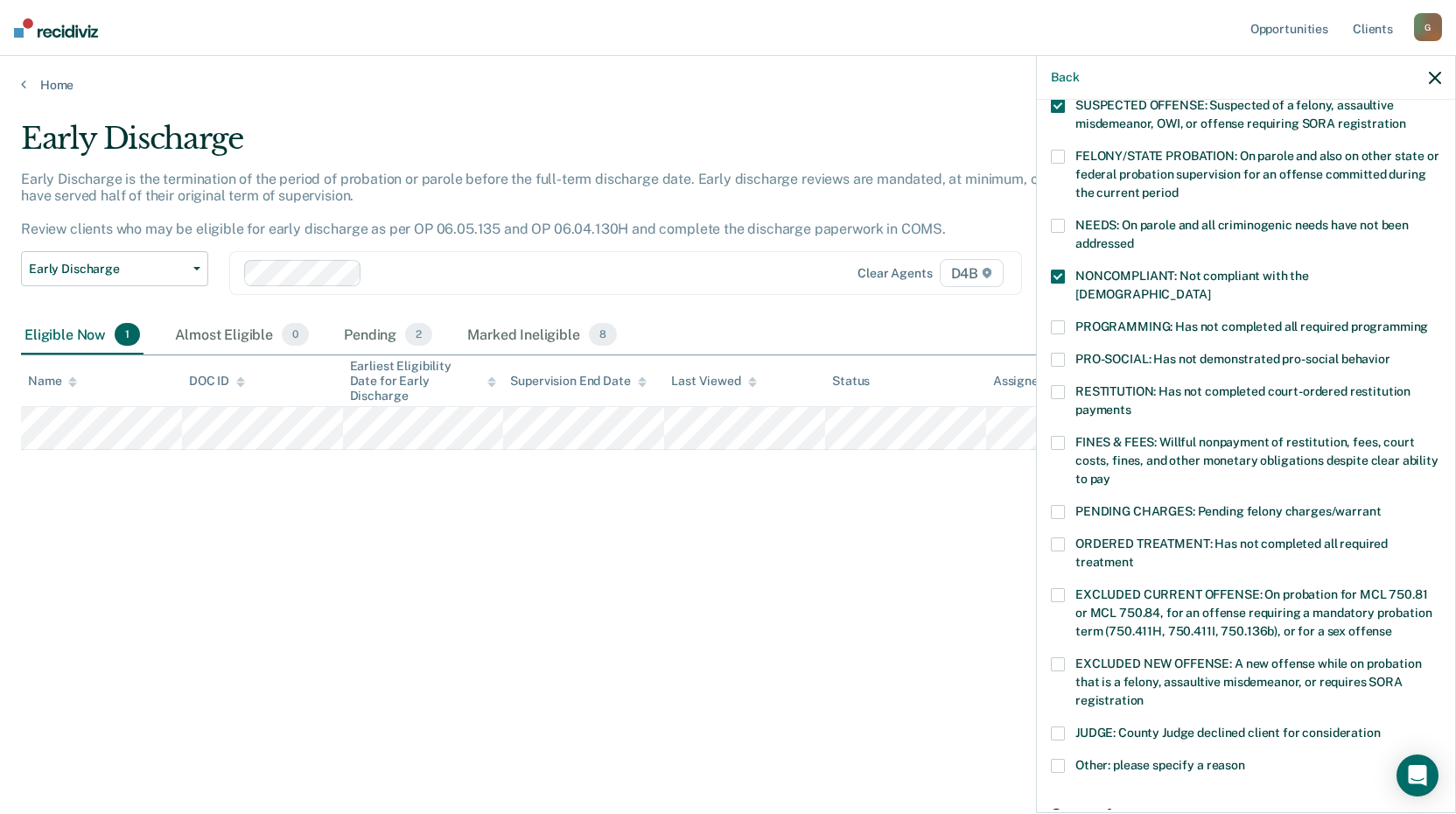
scroll to position [56, 0]
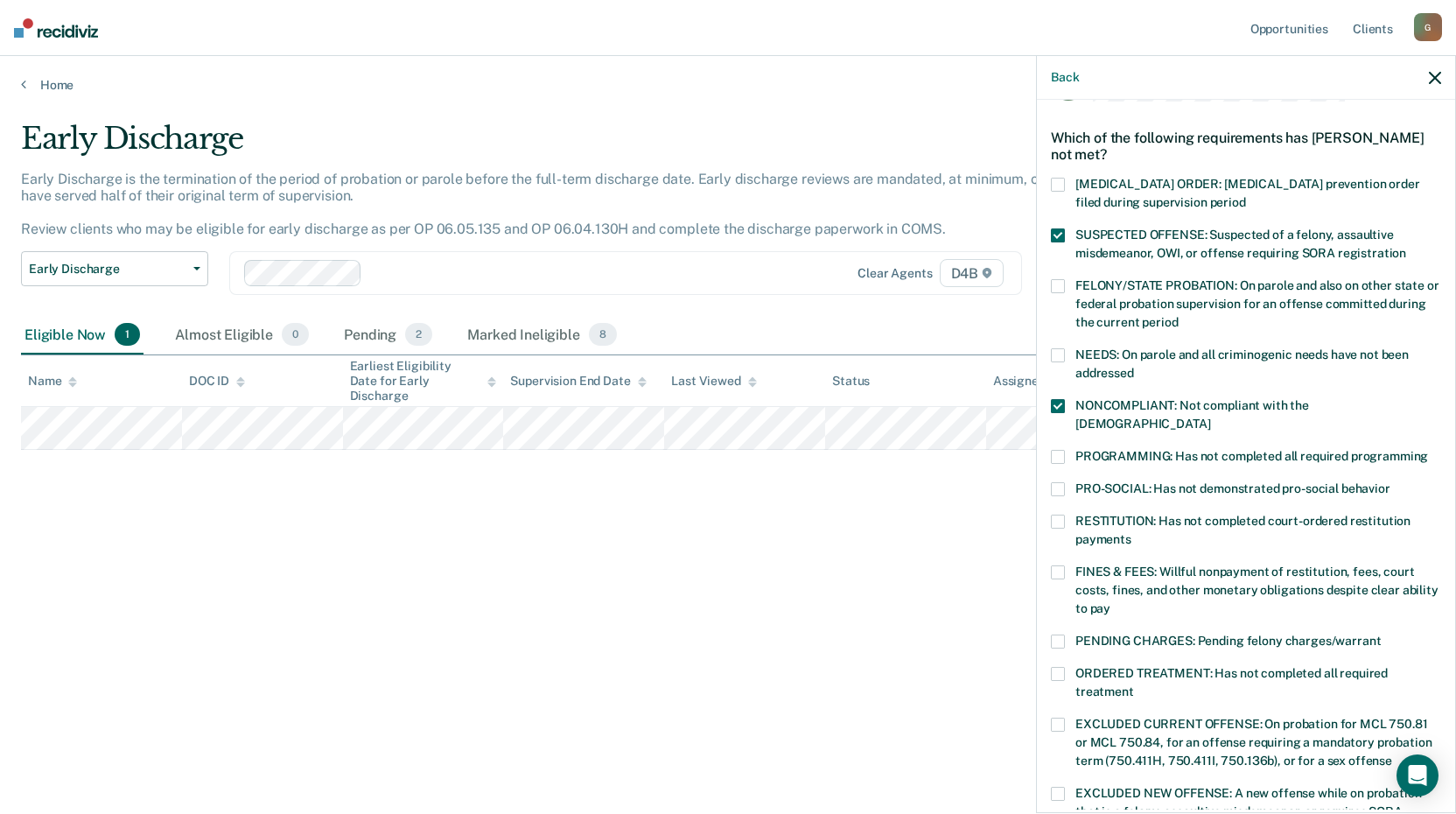
click at [1066, 237] on label "SUSPECTED OFFENSE: Suspected of a felony, assaultive misdemeanor, OWI, or offen…" at bounding box center [1245, 246] width 390 height 37
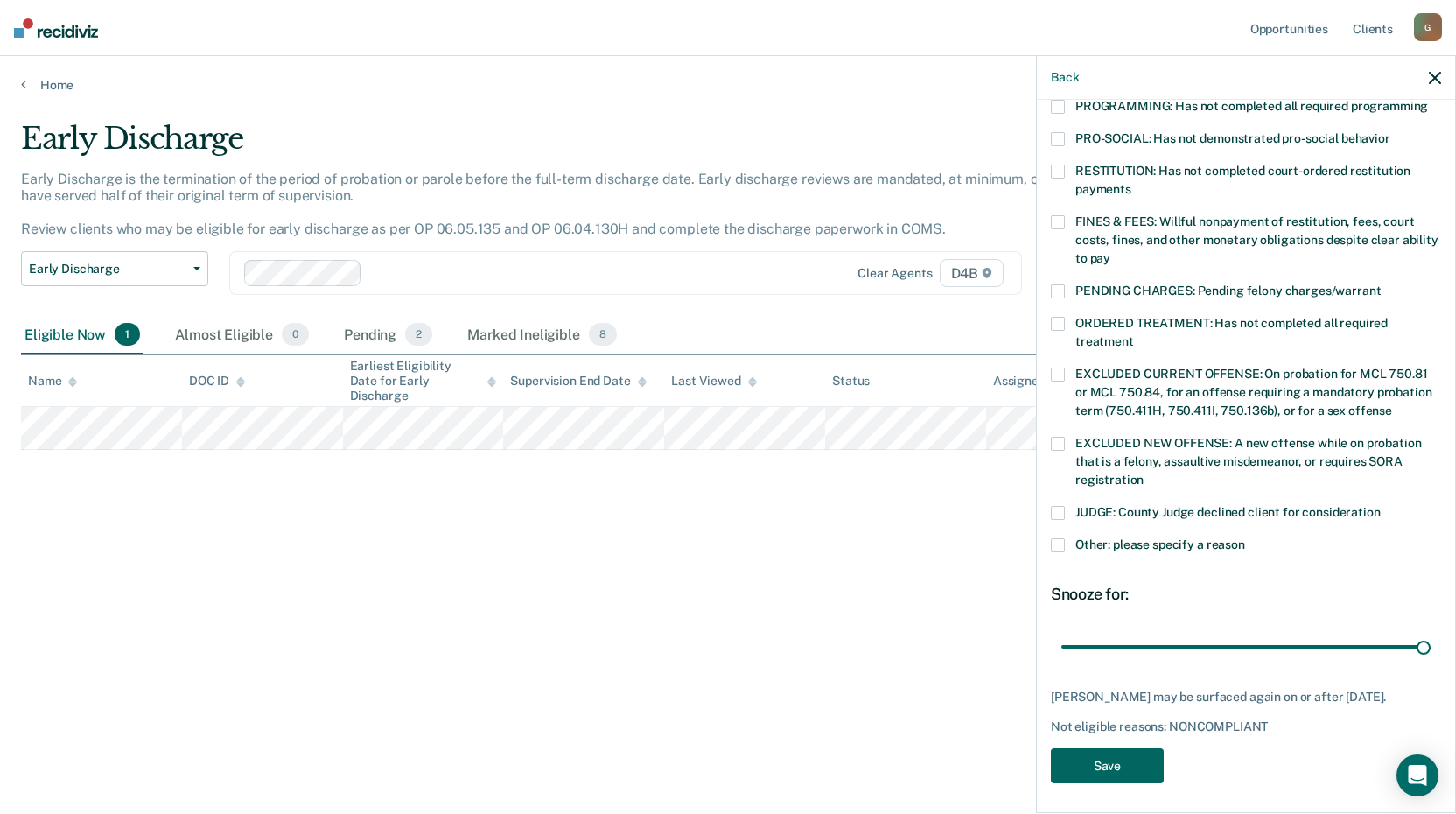
click at [1124, 770] on button "Save" at bounding box center [1106, 765] width 113 height 36
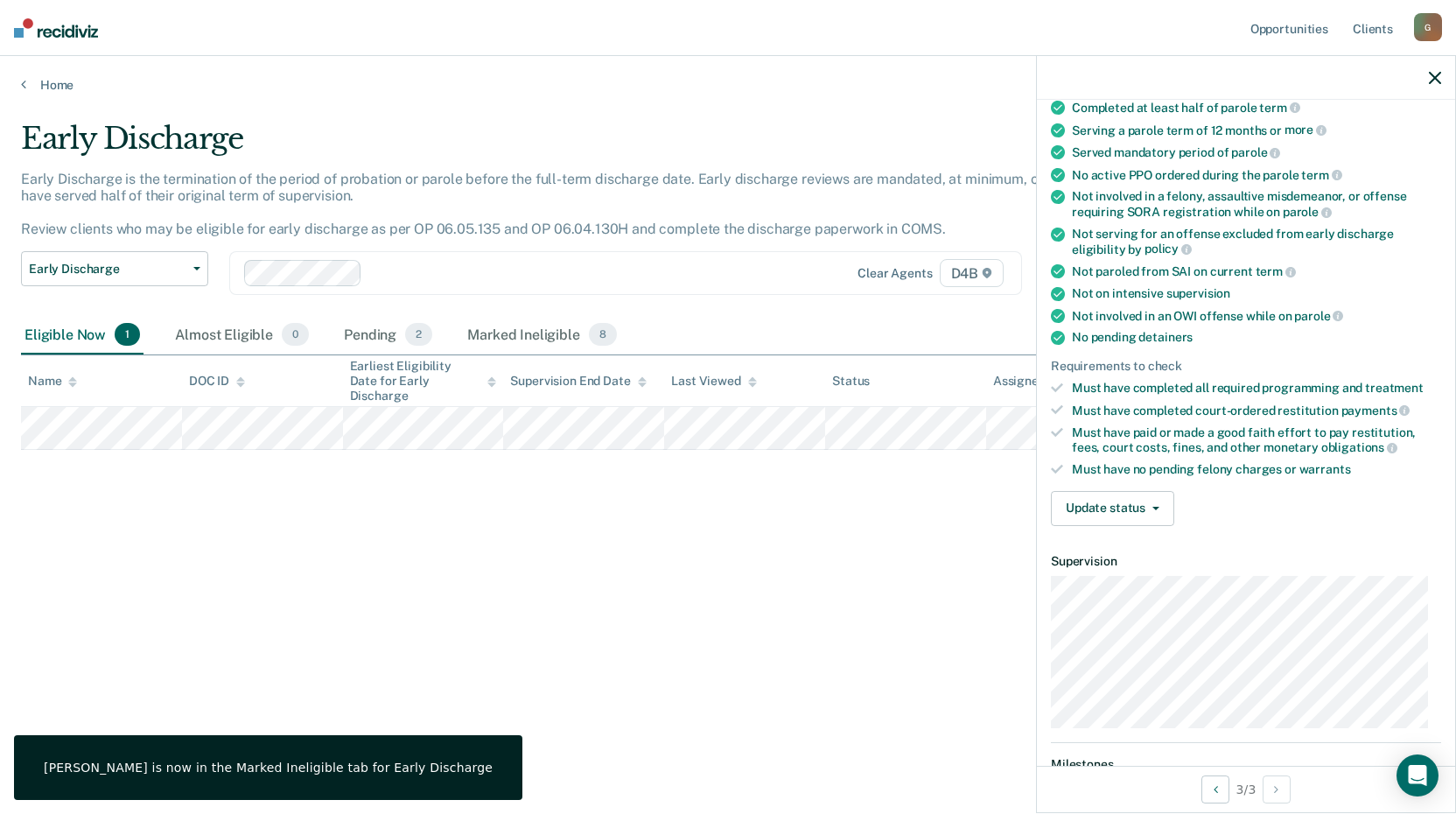
scroll to position [300, 0]
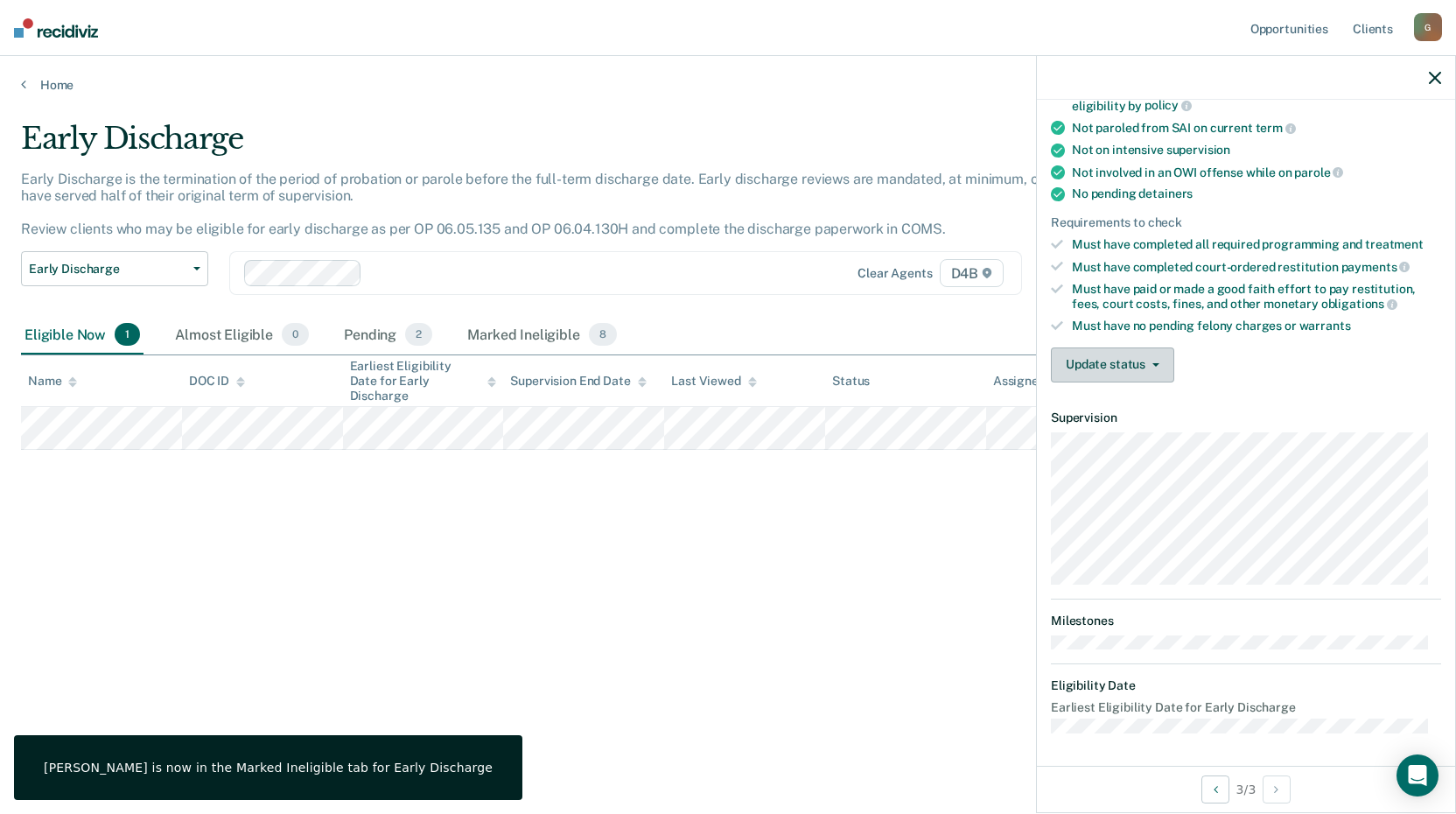
click at [1118, 370] on button "Update status" at bounding box center [1112, 364] width 124 height 35
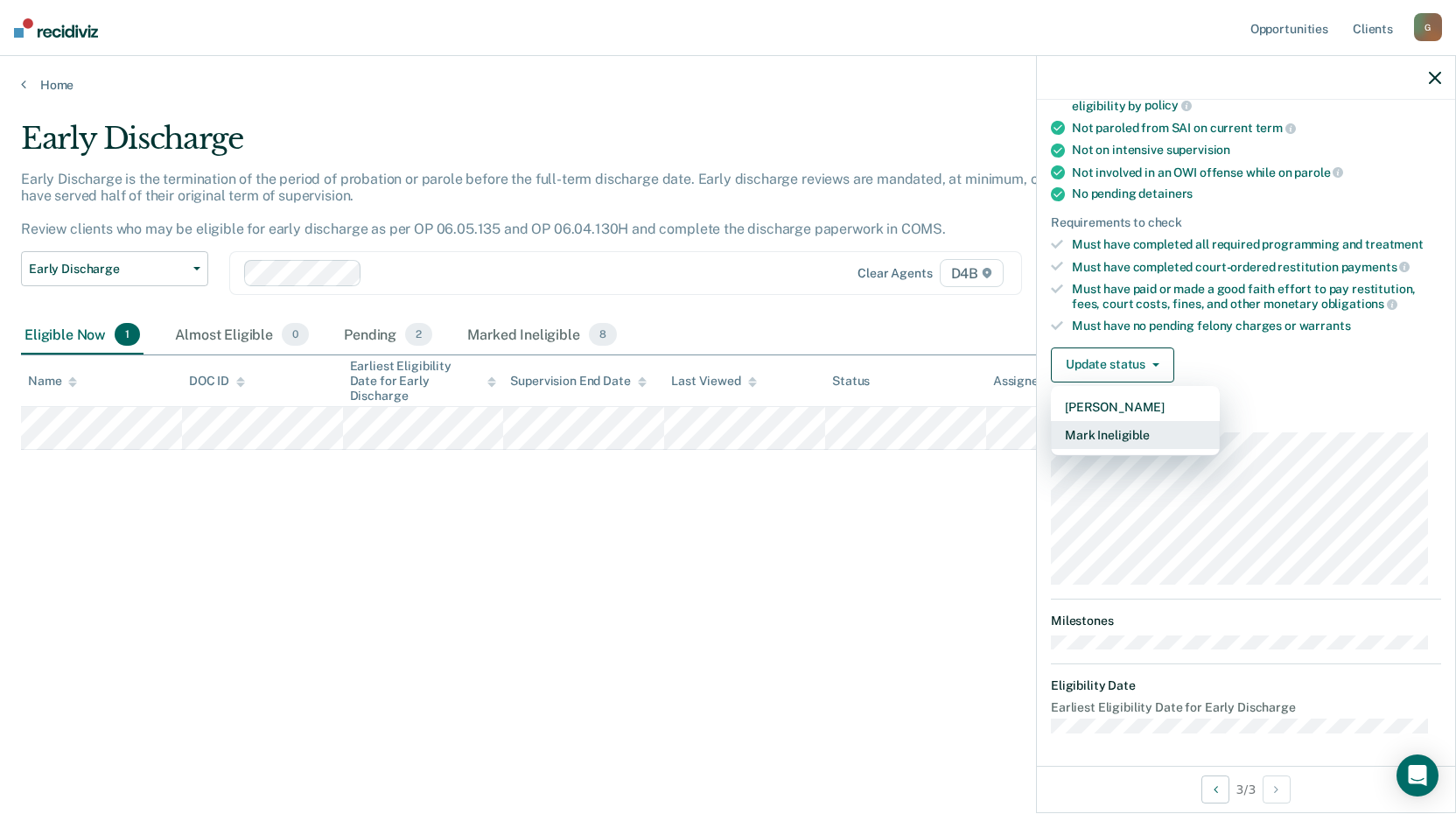
click at [1103, 442] on button "Mark Ineligible" at bounding box center [1135, 435] width 168 height 28
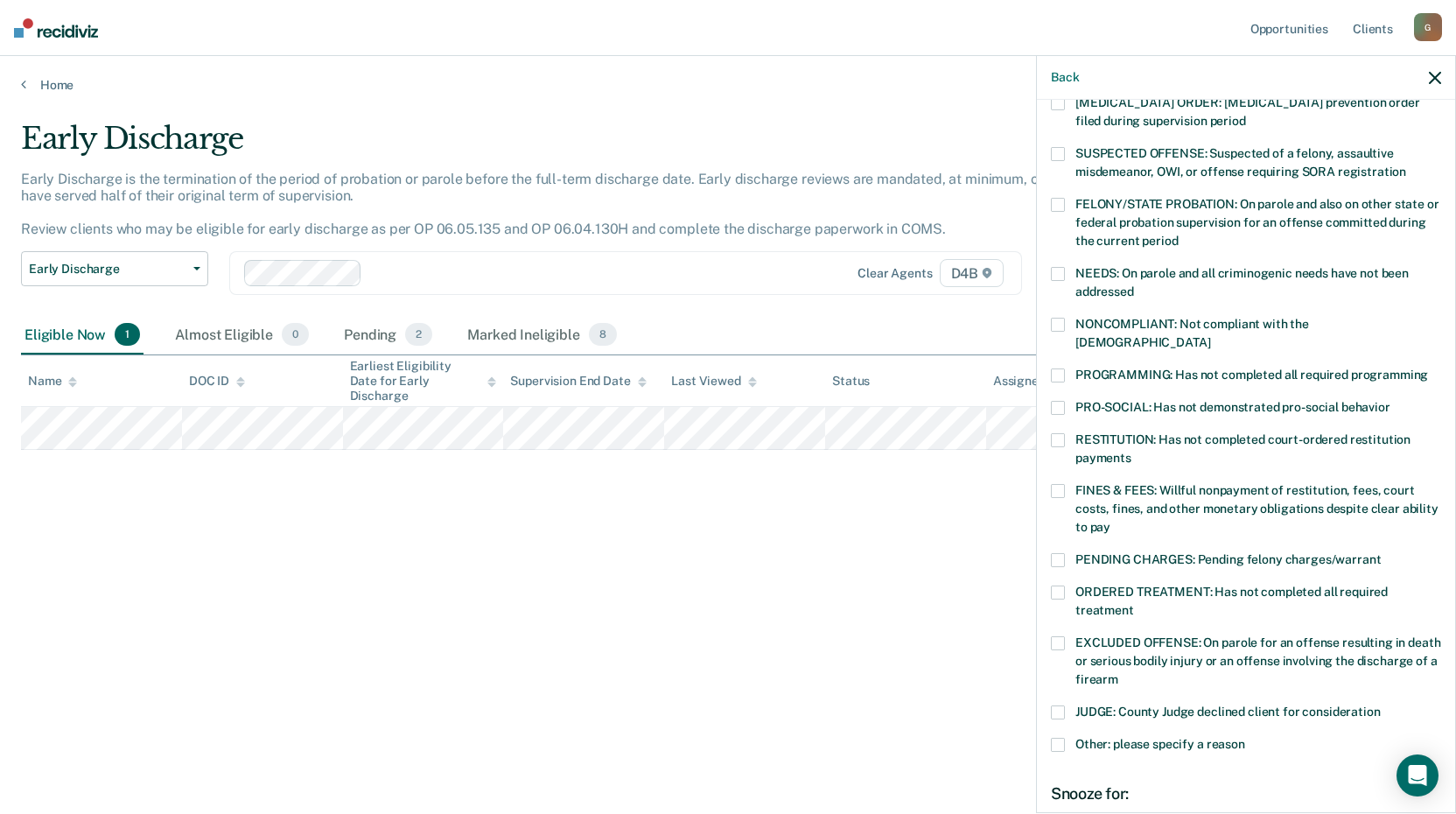
scroll to position [0, 0]
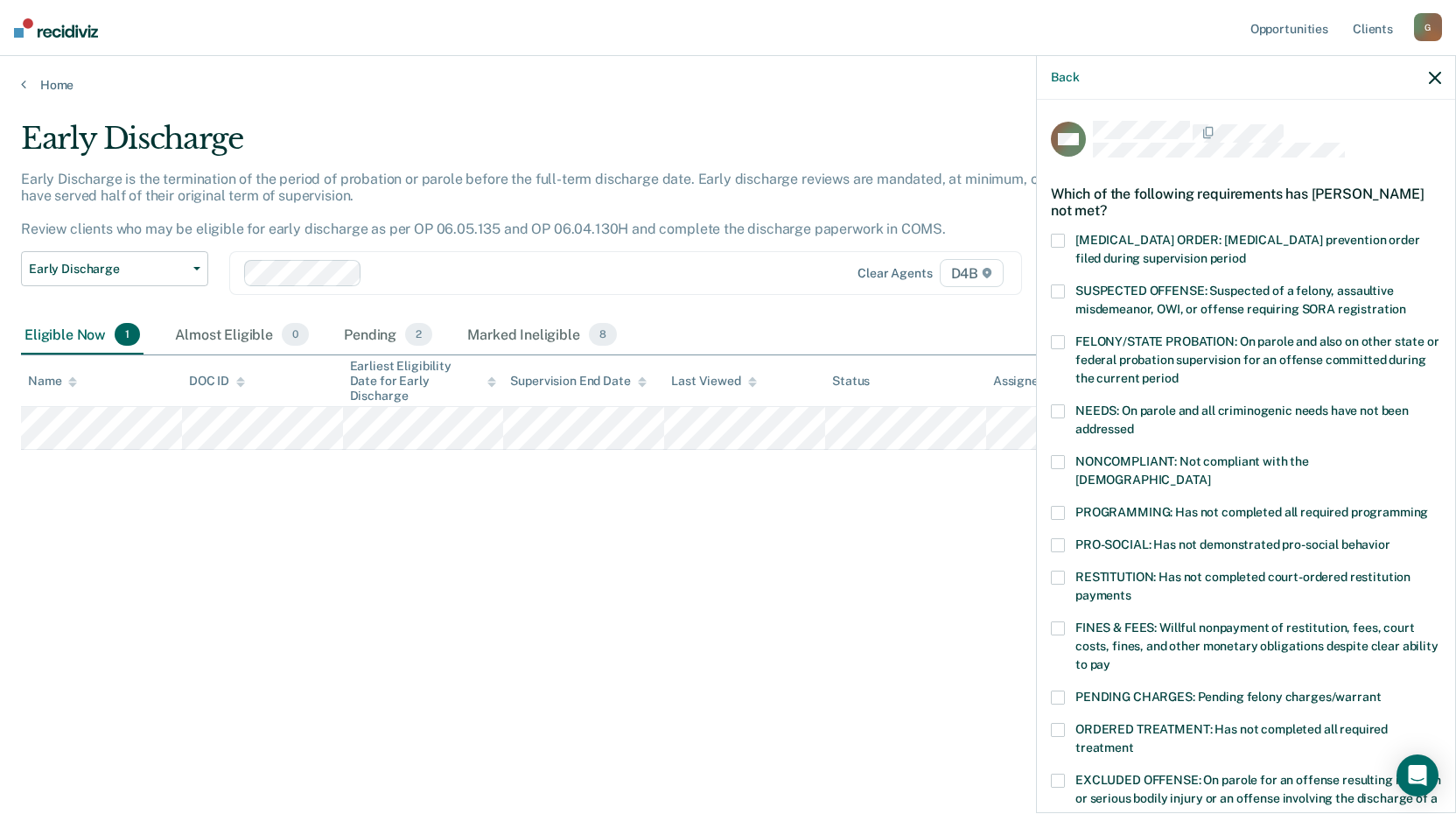
click at [1048, 293] on div "WM Which of the following requirements has [PERSON_NAME] not met? [MEDICAL_DATA…" at bounding box center [1245, 454] width 418 height 710
click at [1059, 285] on span at bounding box center [1057, 291] width 14 height 14
click at [1060, 457] on span at bounding box center [1057, 461] width 14 height 14
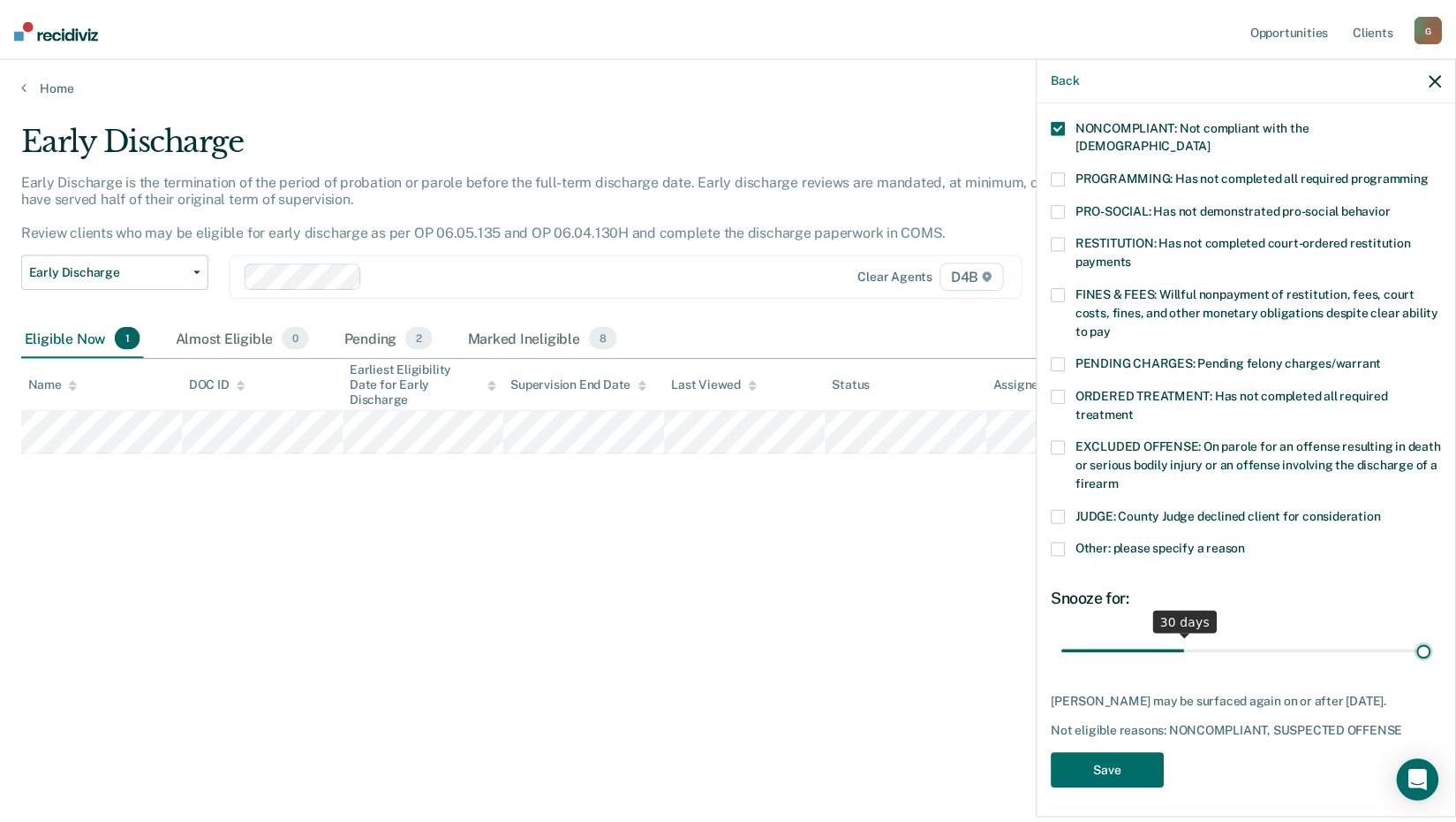
scroll to position [340, 0]
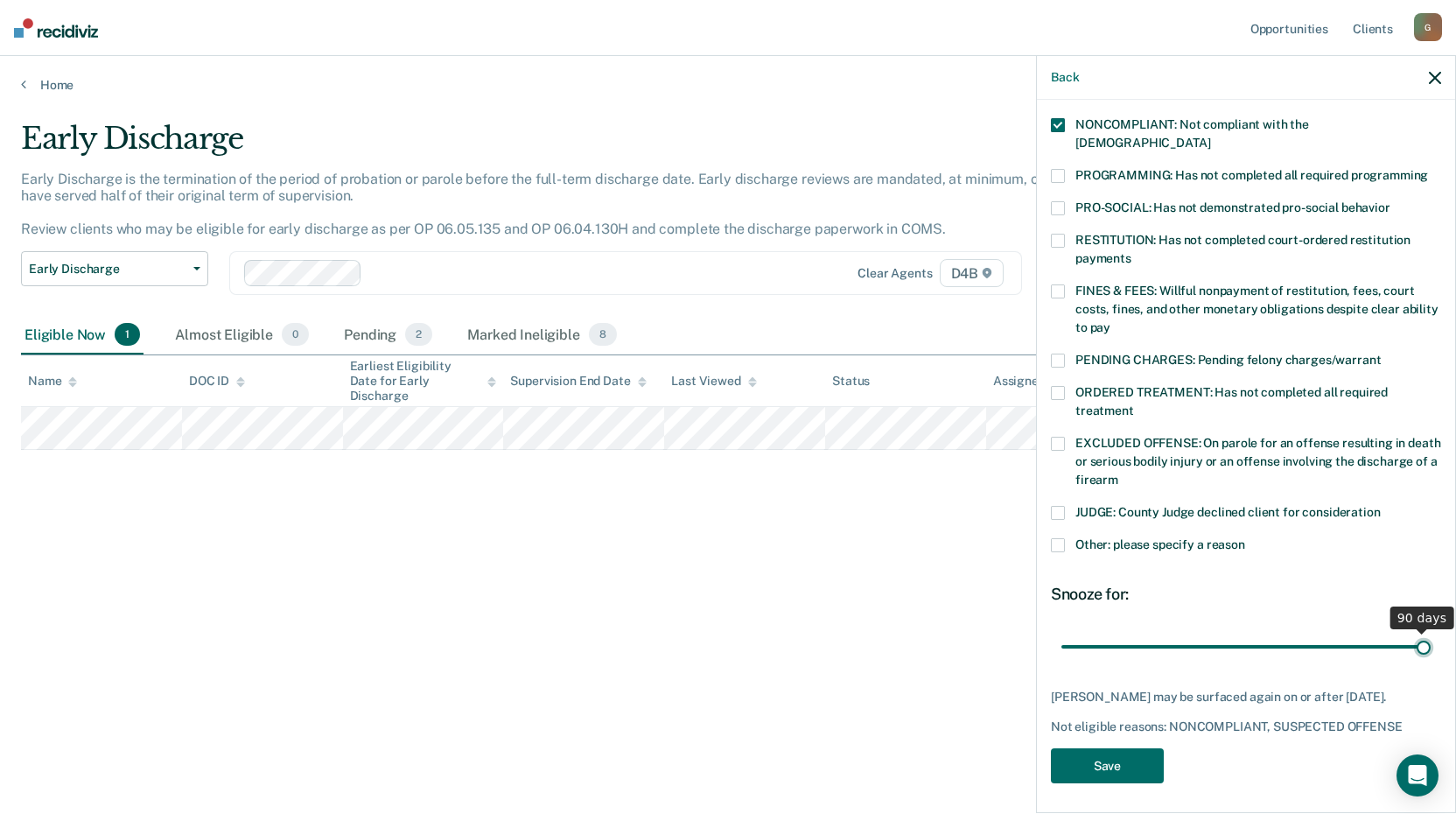
drag, startPoint x: 1174, startPoint y: 623, endPoint x: 1921, endPoint y: 756, distance: 758.7
type input "90"
click at [1430, 661] on input "range" at bounding box center [1245, 646] width 369 height 30
click at [1093, 759] on button "Save" at bounding box center [1106, 765] width 113 height 36
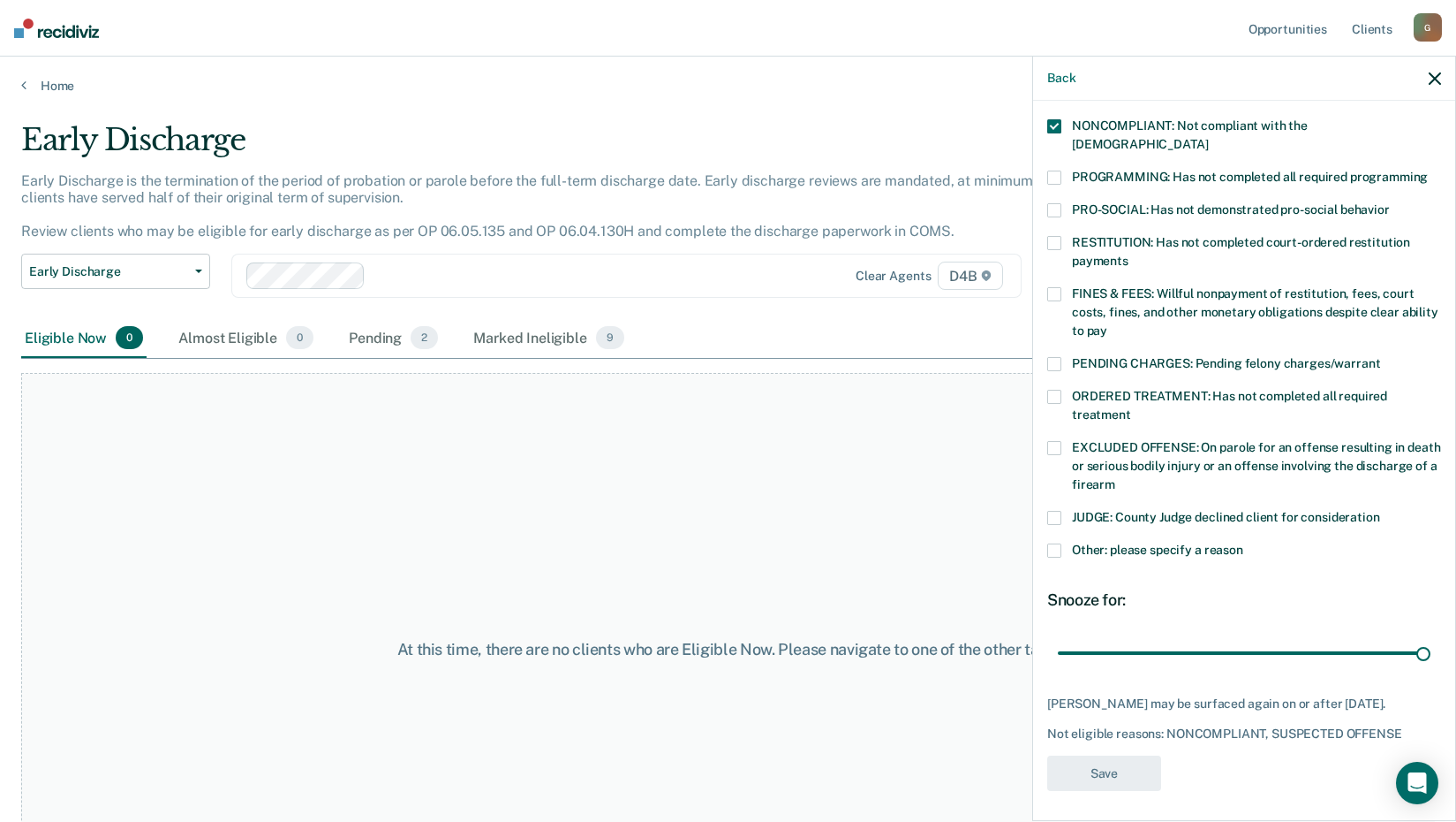
click at [504, 465] on div "At this time, there are no clients who are Eligible Now. Please navigate to one…" at bounding box center [728, 649] width 1414 height 553
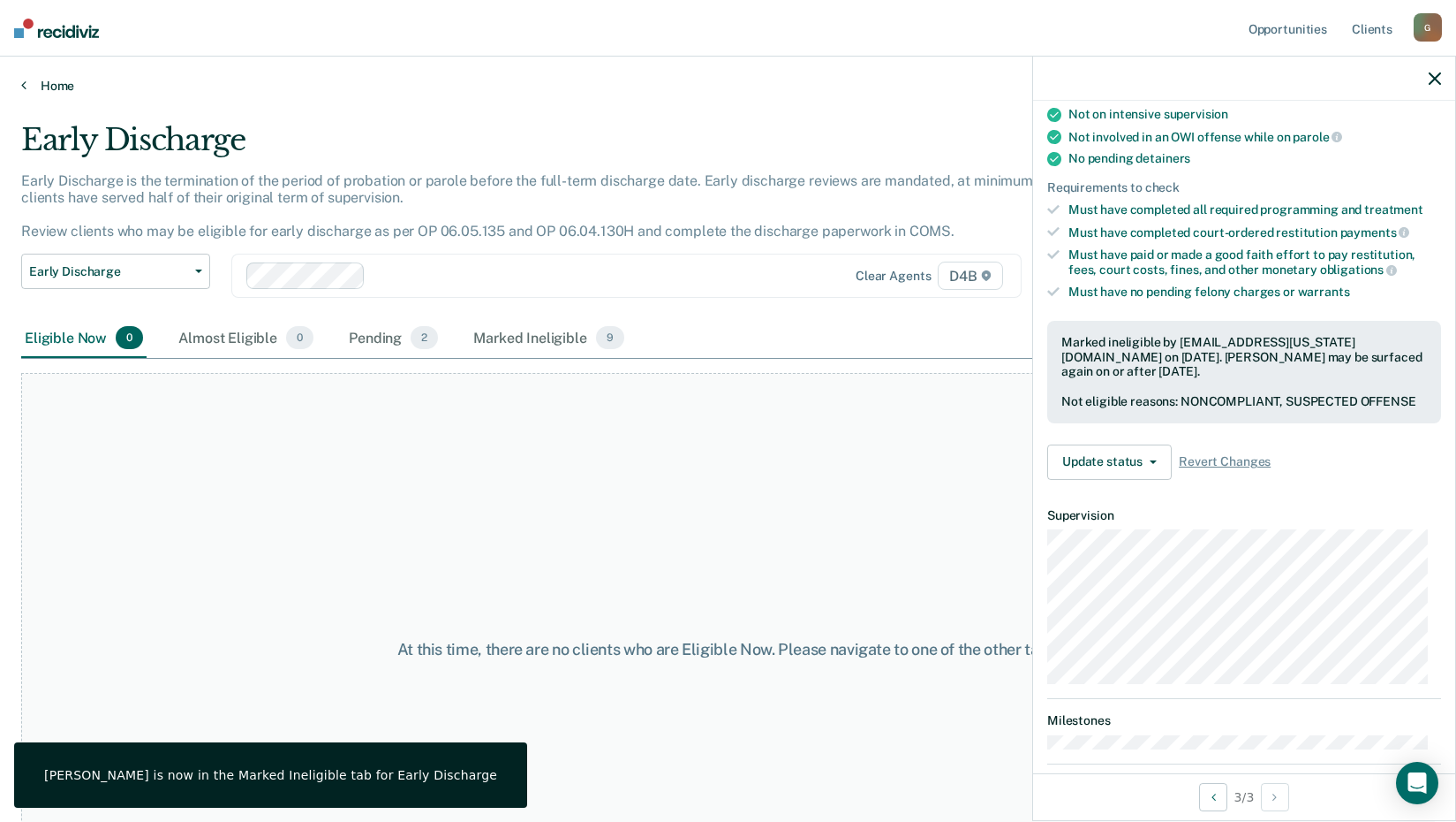
click at [50, 84] on link "Home" at bounding box center [728, 85] width 1414 height 16
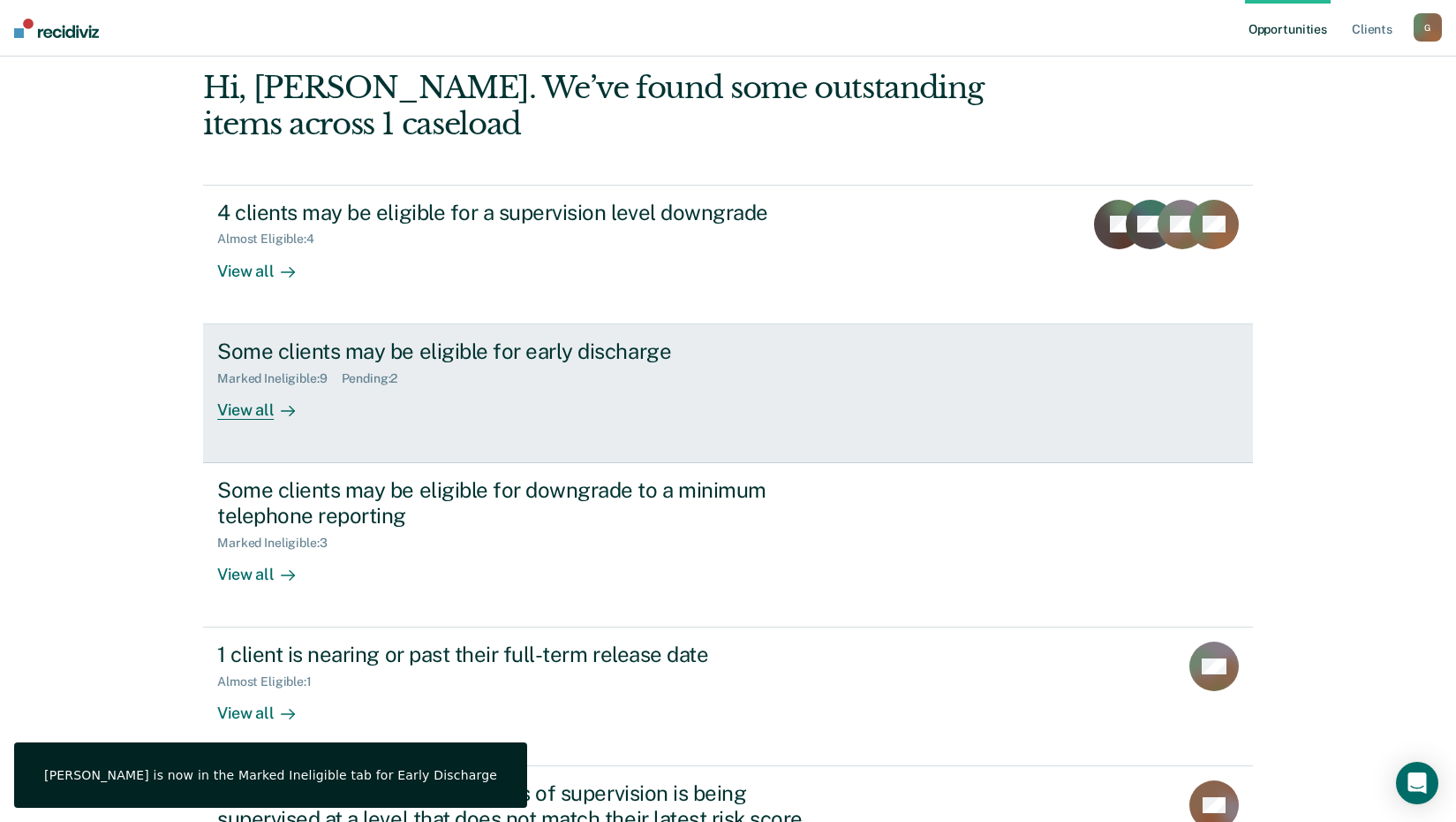
scroll to position [177, 0]
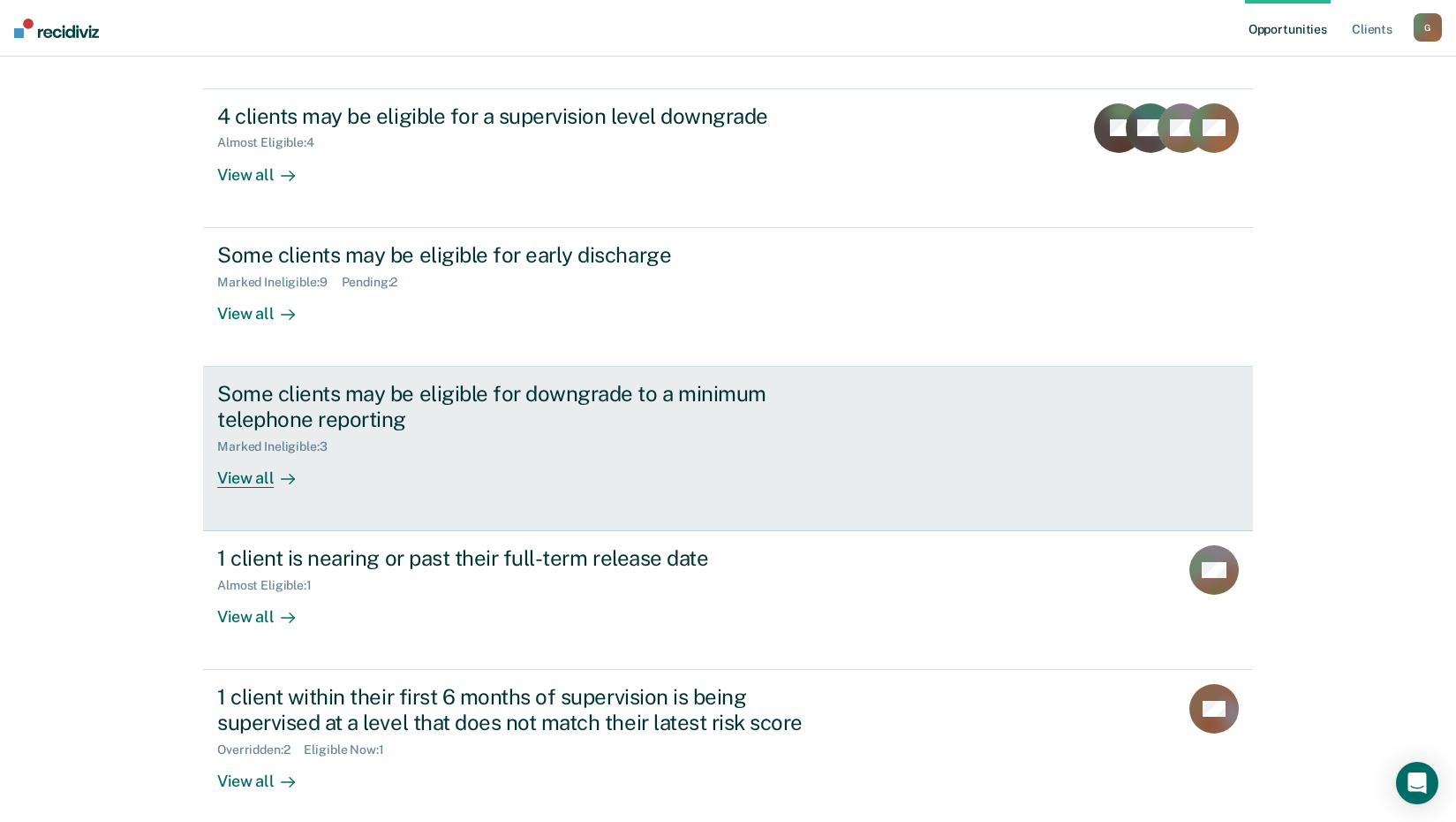
click at [234, 483] on div "View all" at bounding box center [266, 470] width 99 height 34
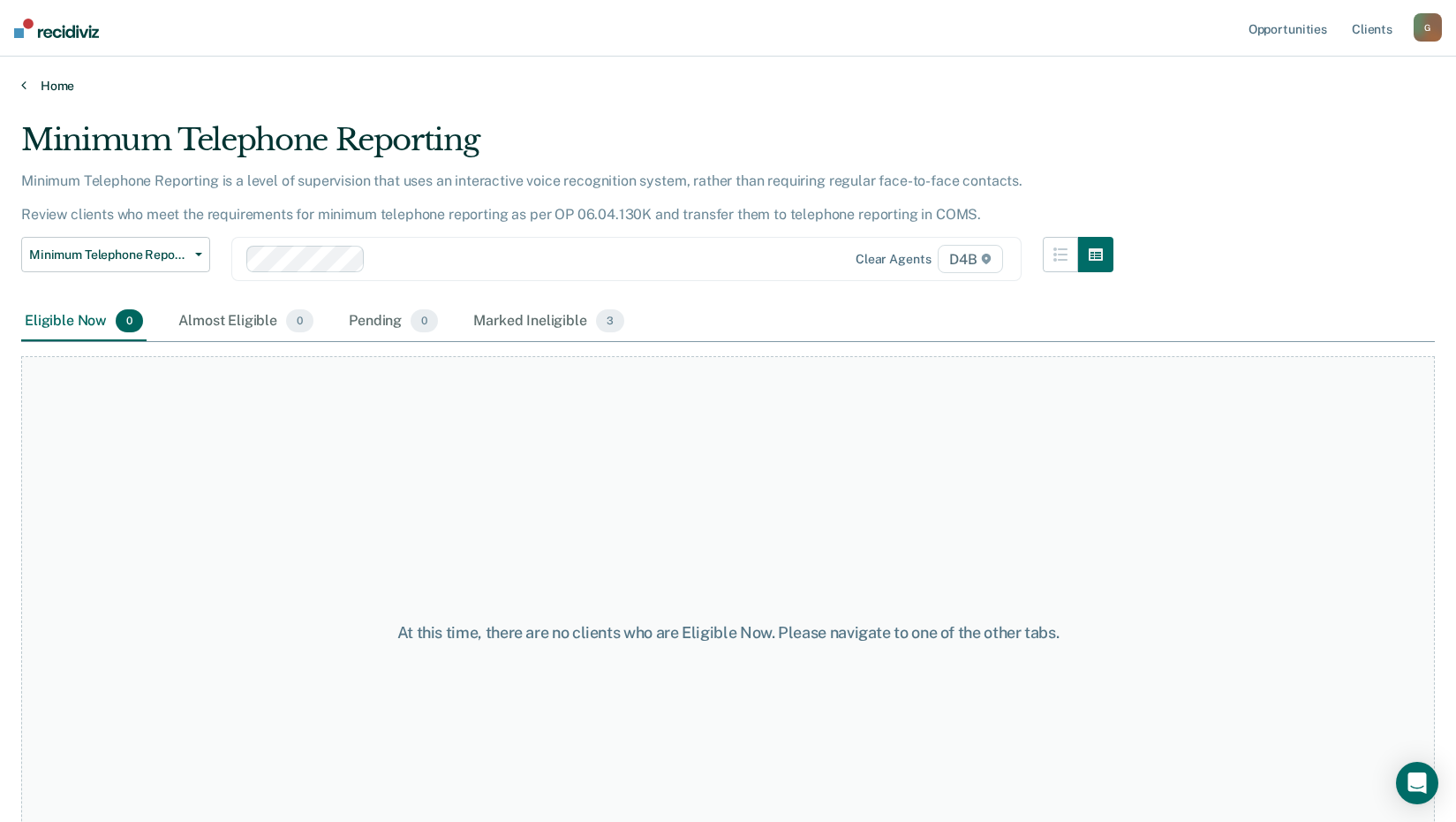
click at [64, 83] on link "Home" at bounding box center [728, 85] width 1414 height 16
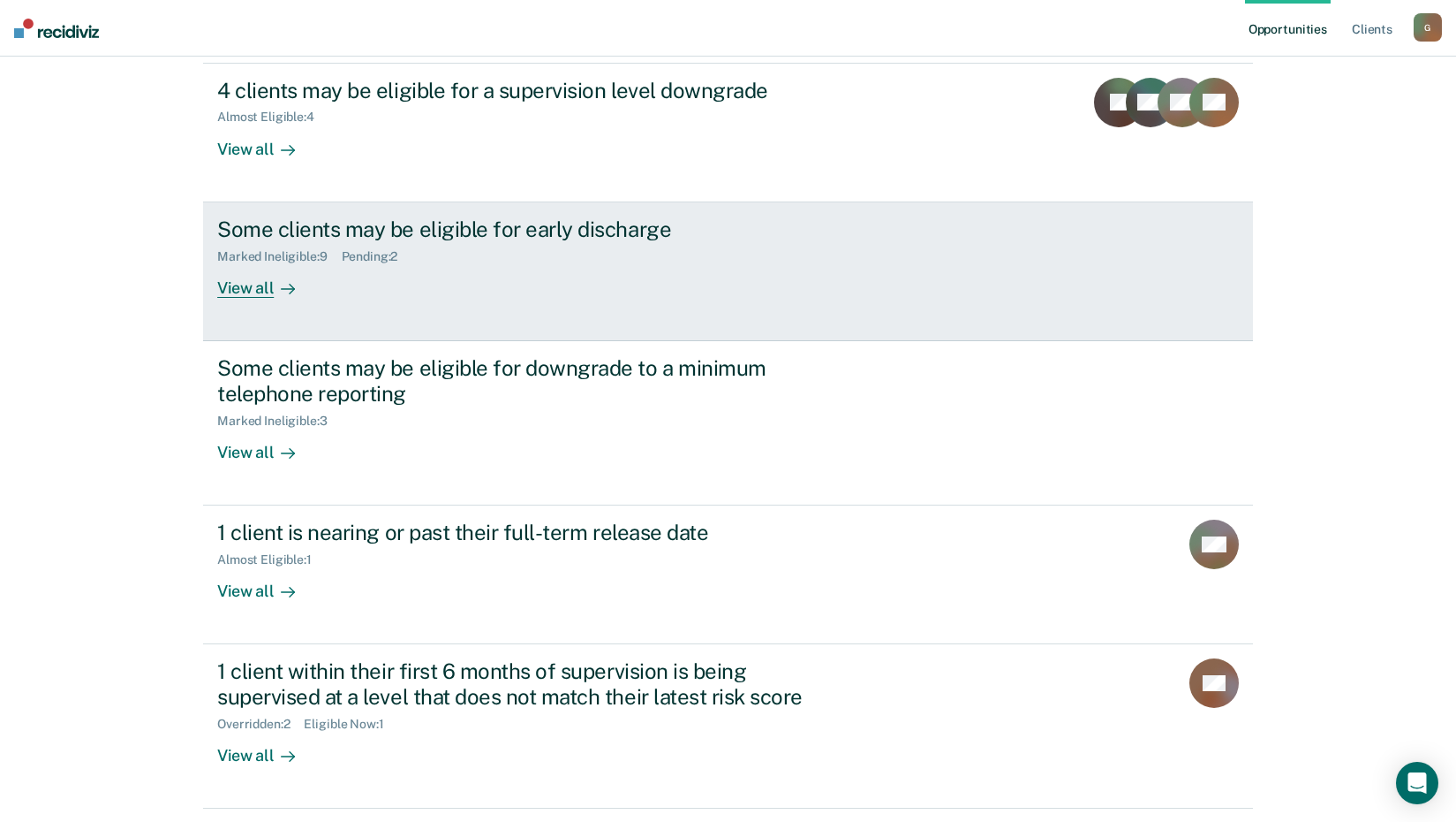
scroll to position [260, 0]
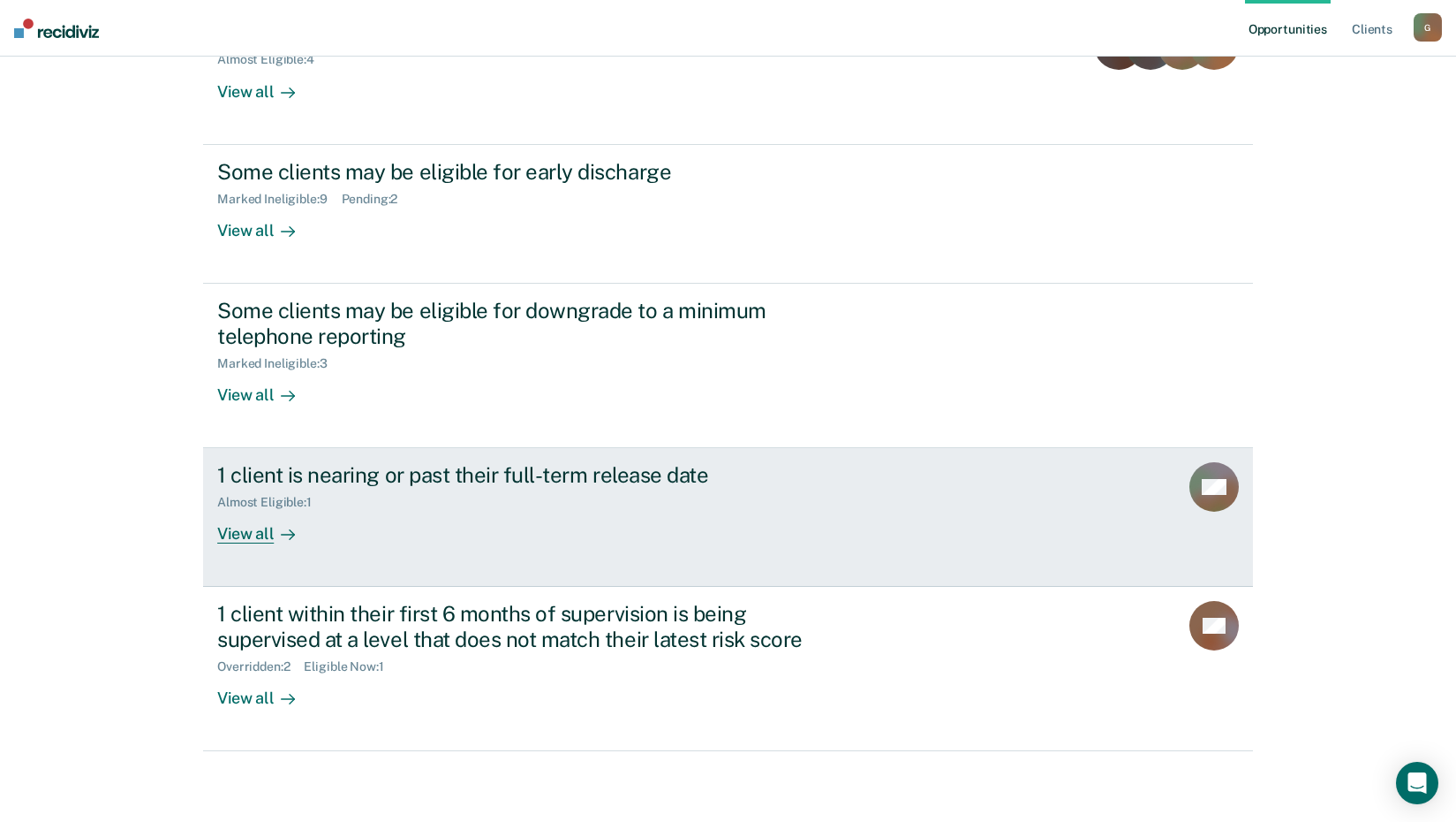
click at [231, 538] on div "View all" at bounding box center [266, 526] width 99 height 34
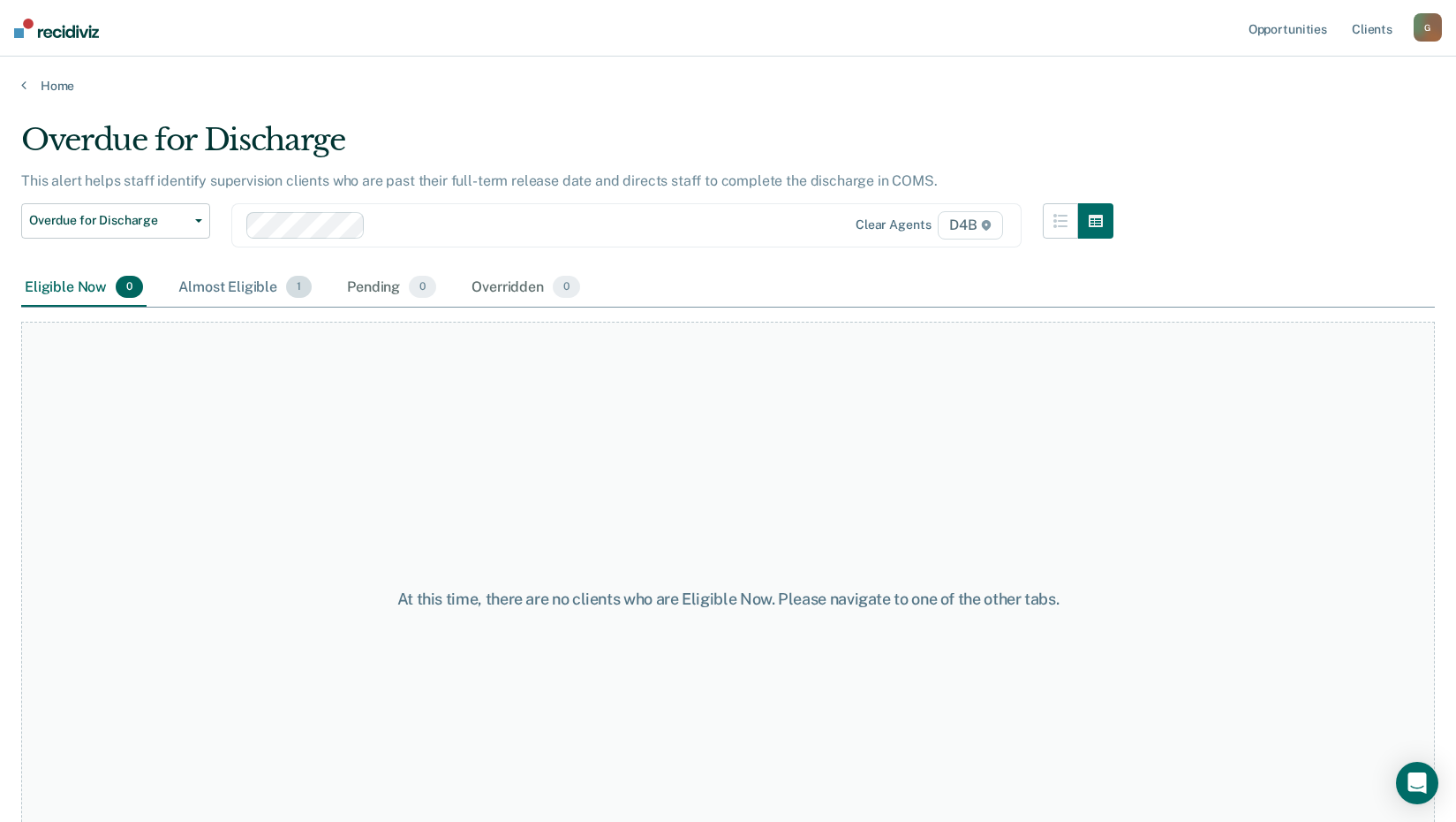
click at [248, 279] on div "Almost Eligible 1" at bounding box center [245, 288] width 141 height 39
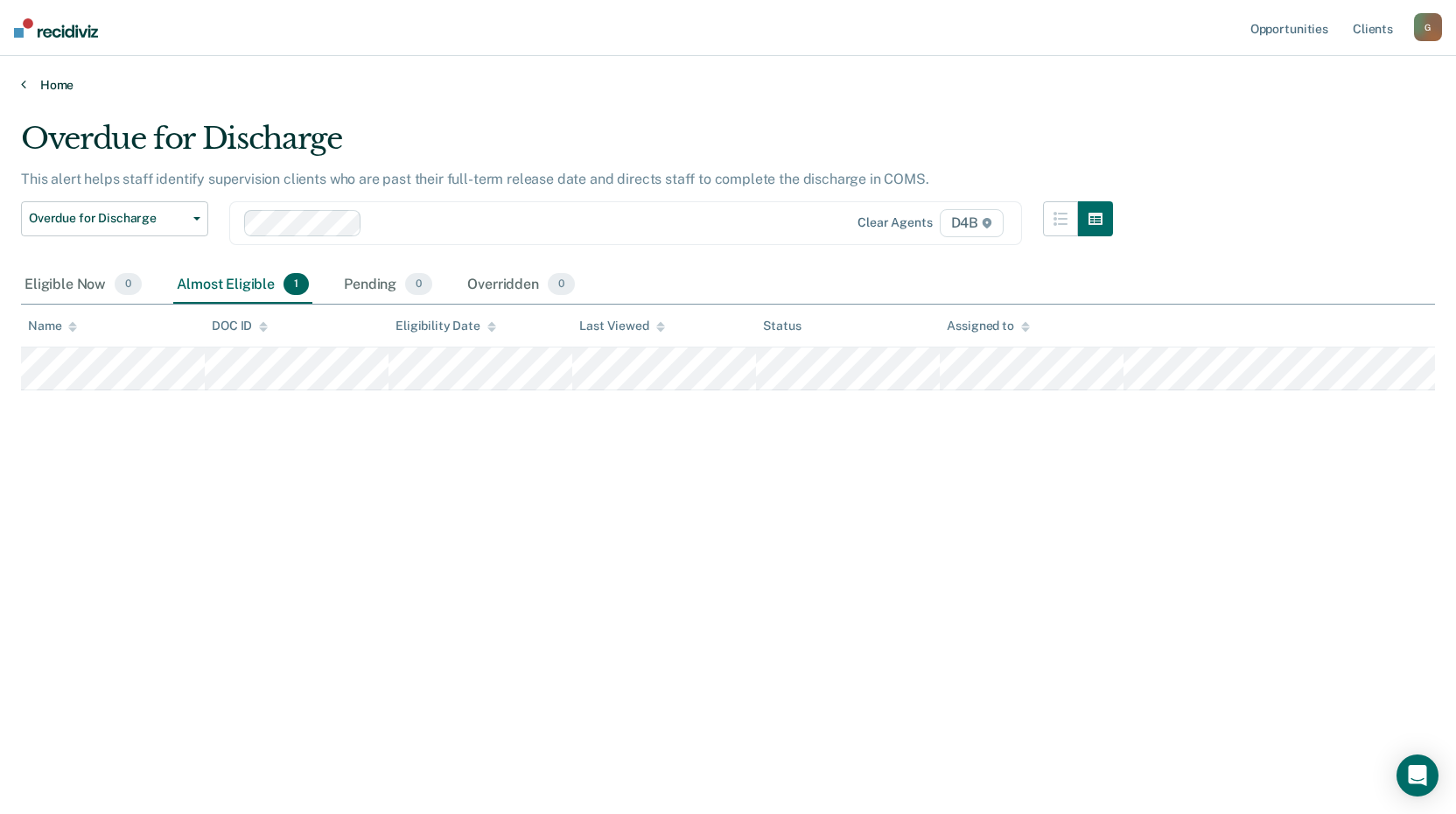
click at [49, 83] on link "Home" at bounding box center [728, 84] width 1414 height 16
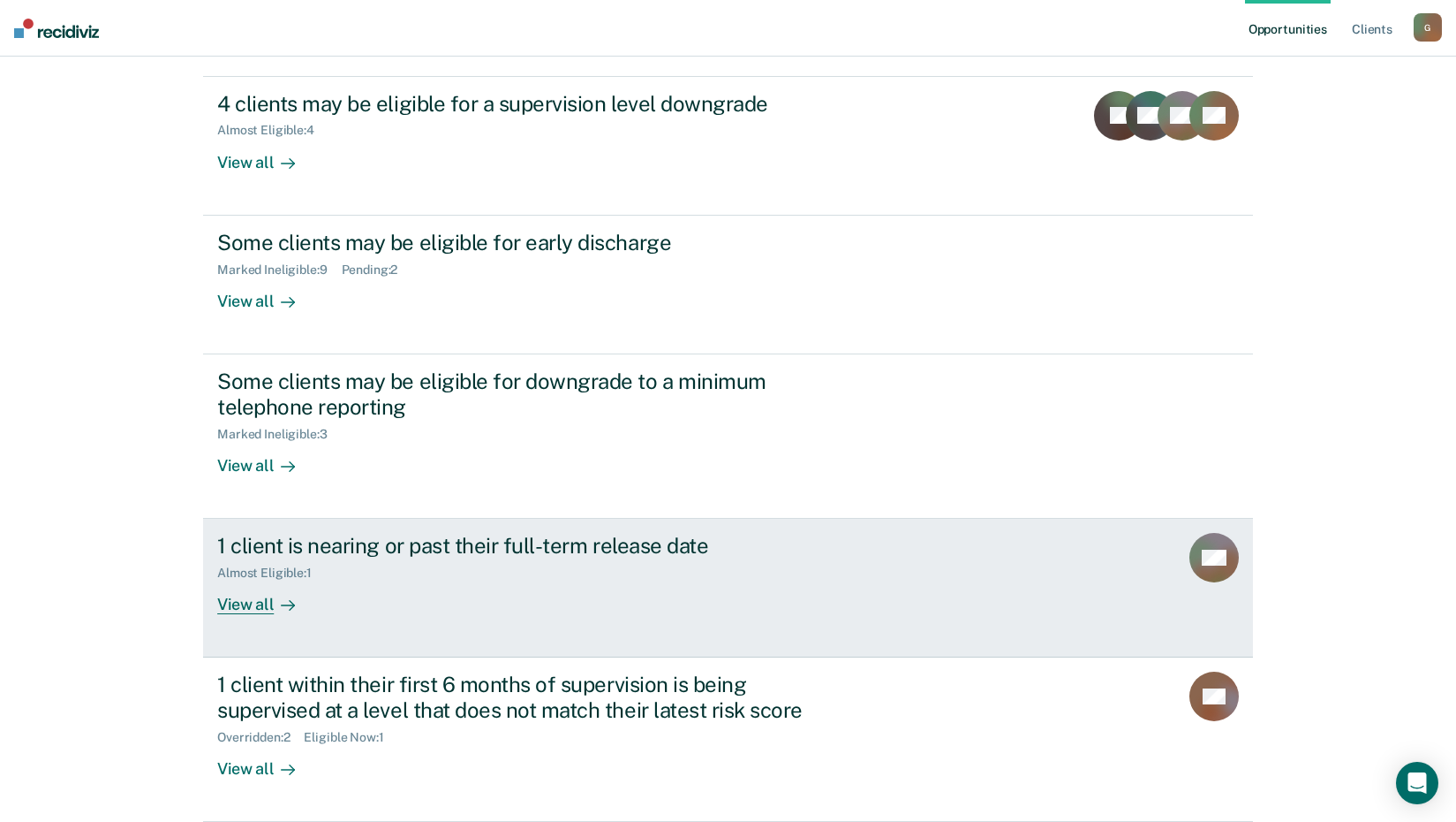
scroll to position [260, 0]
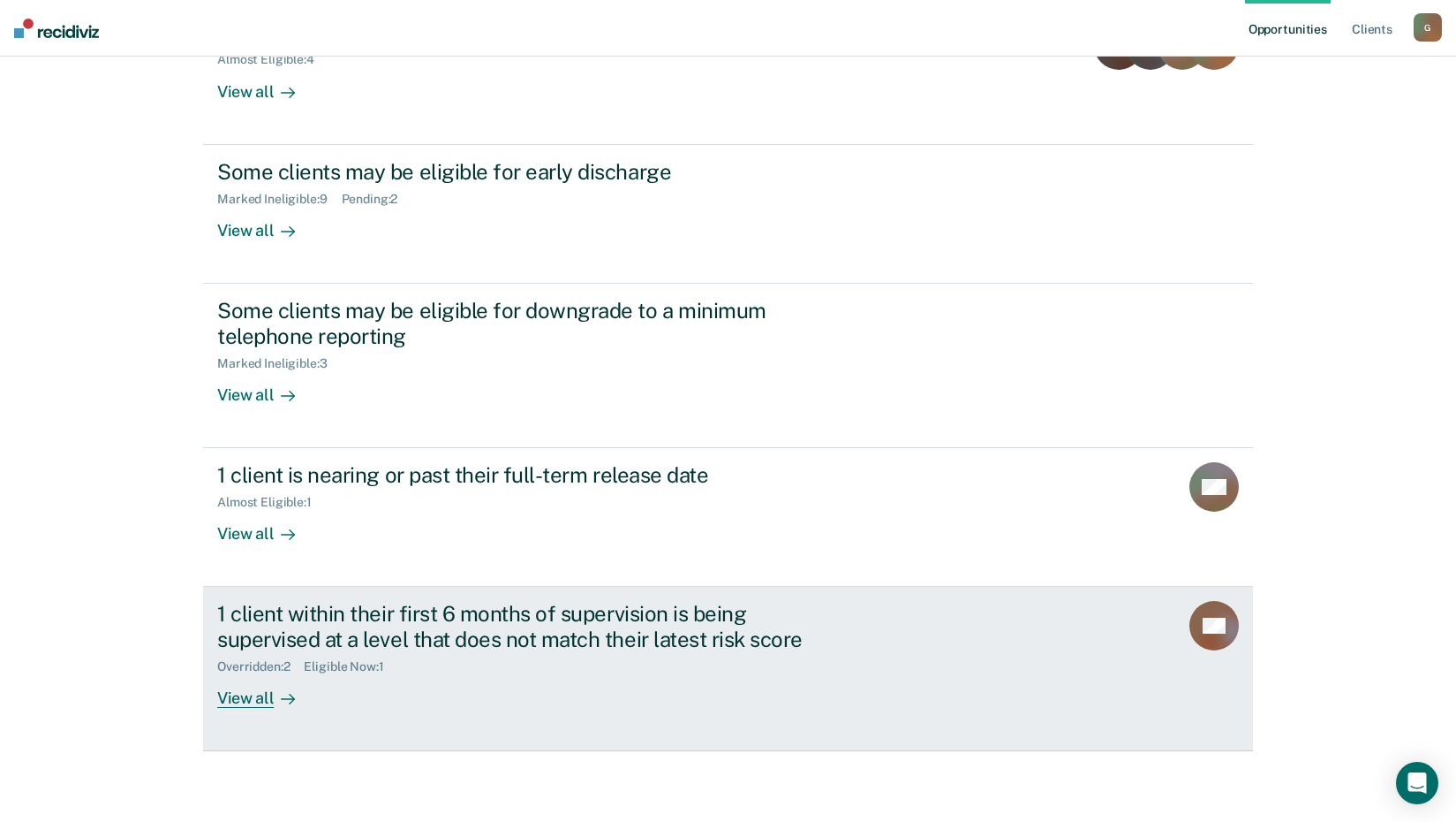
click at [239, 705] on div "View all" at bounding box center [266, 691] width 99 height 34
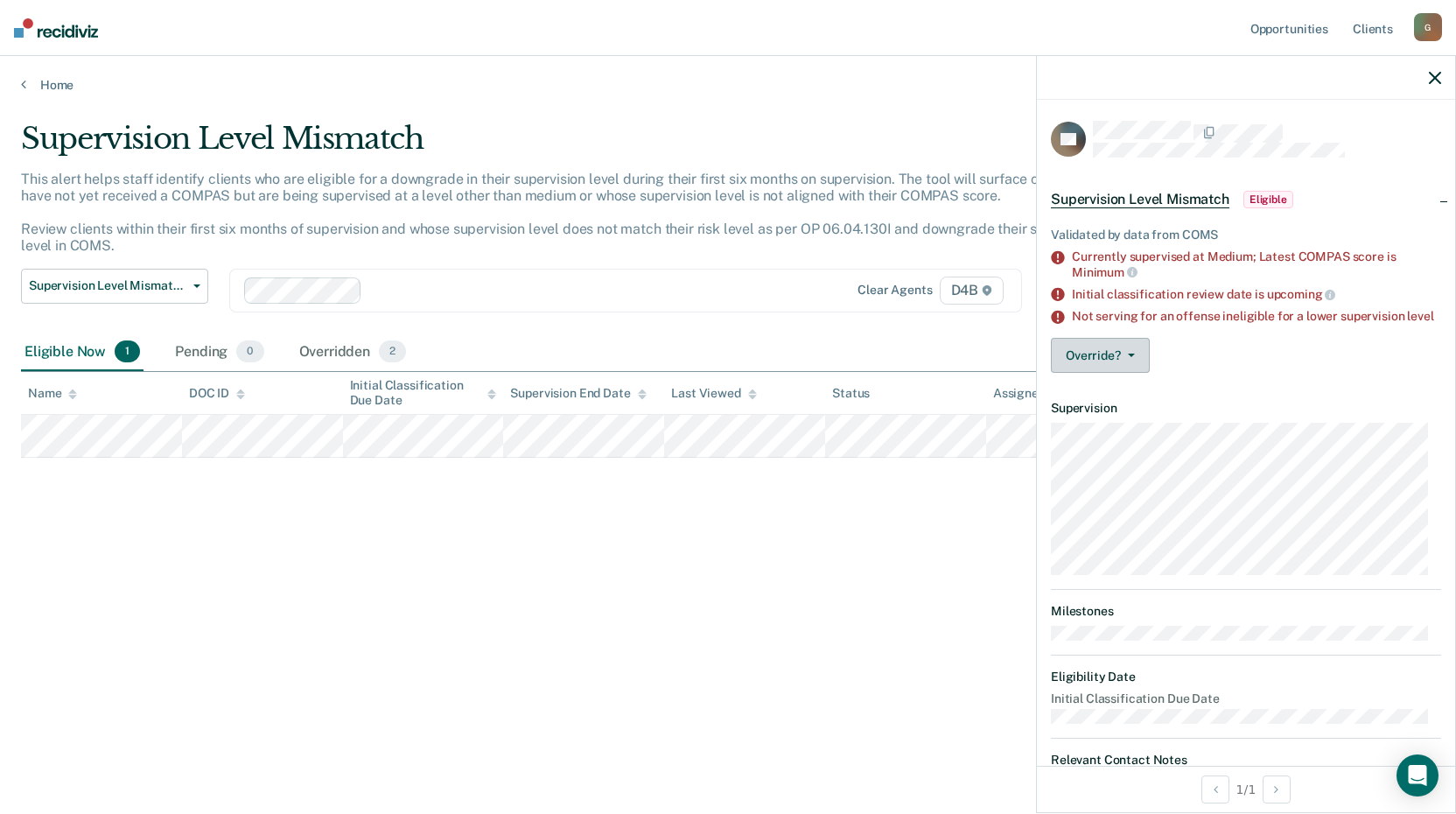
click at [1118, 372] on button "Override?" at bounding box center [1100, 355] width 99 height 35
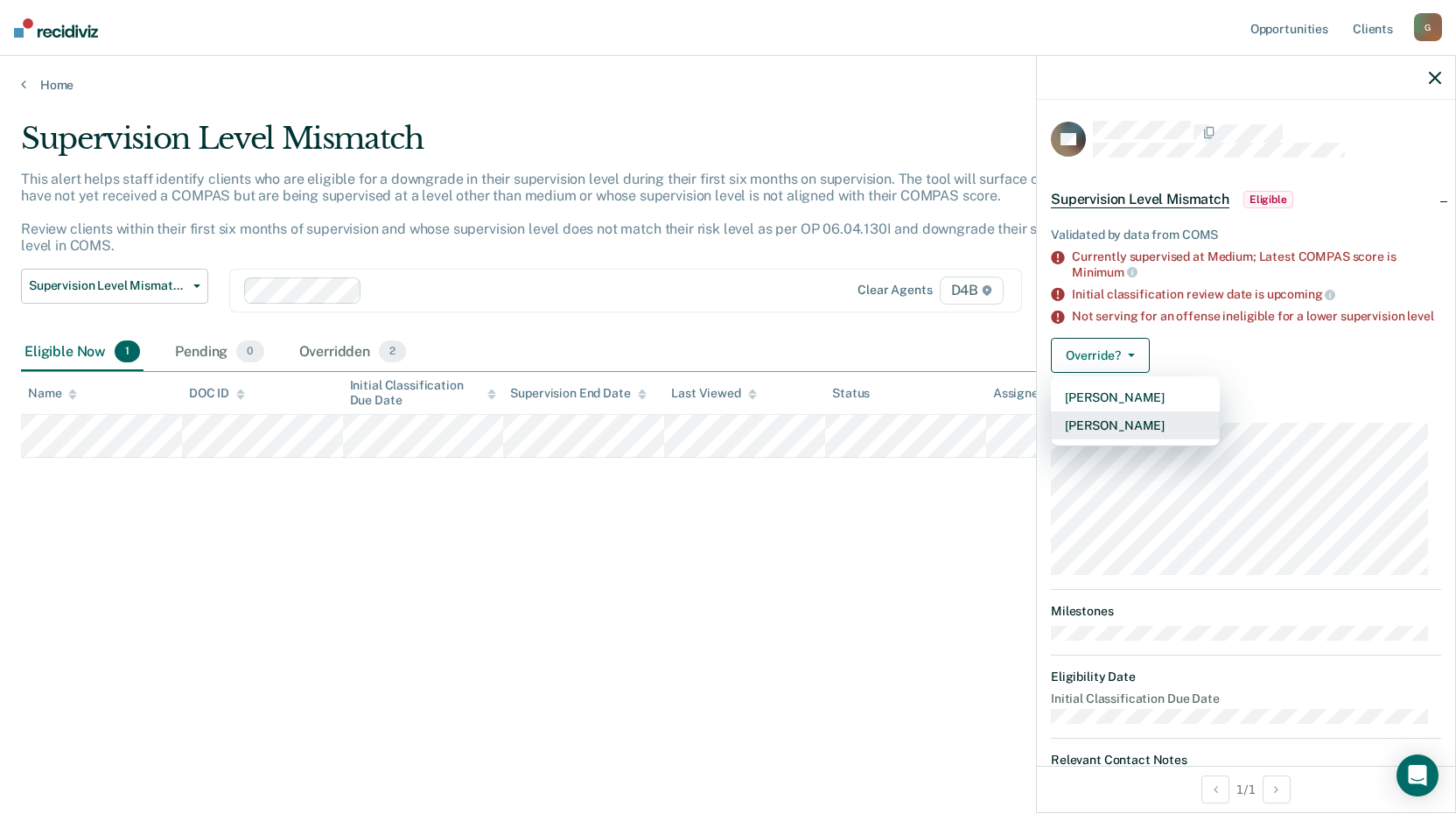
click at [1121, 432] on button "[PERSON_NAME]" at bounding box center [1135, 425] width 168 height 28
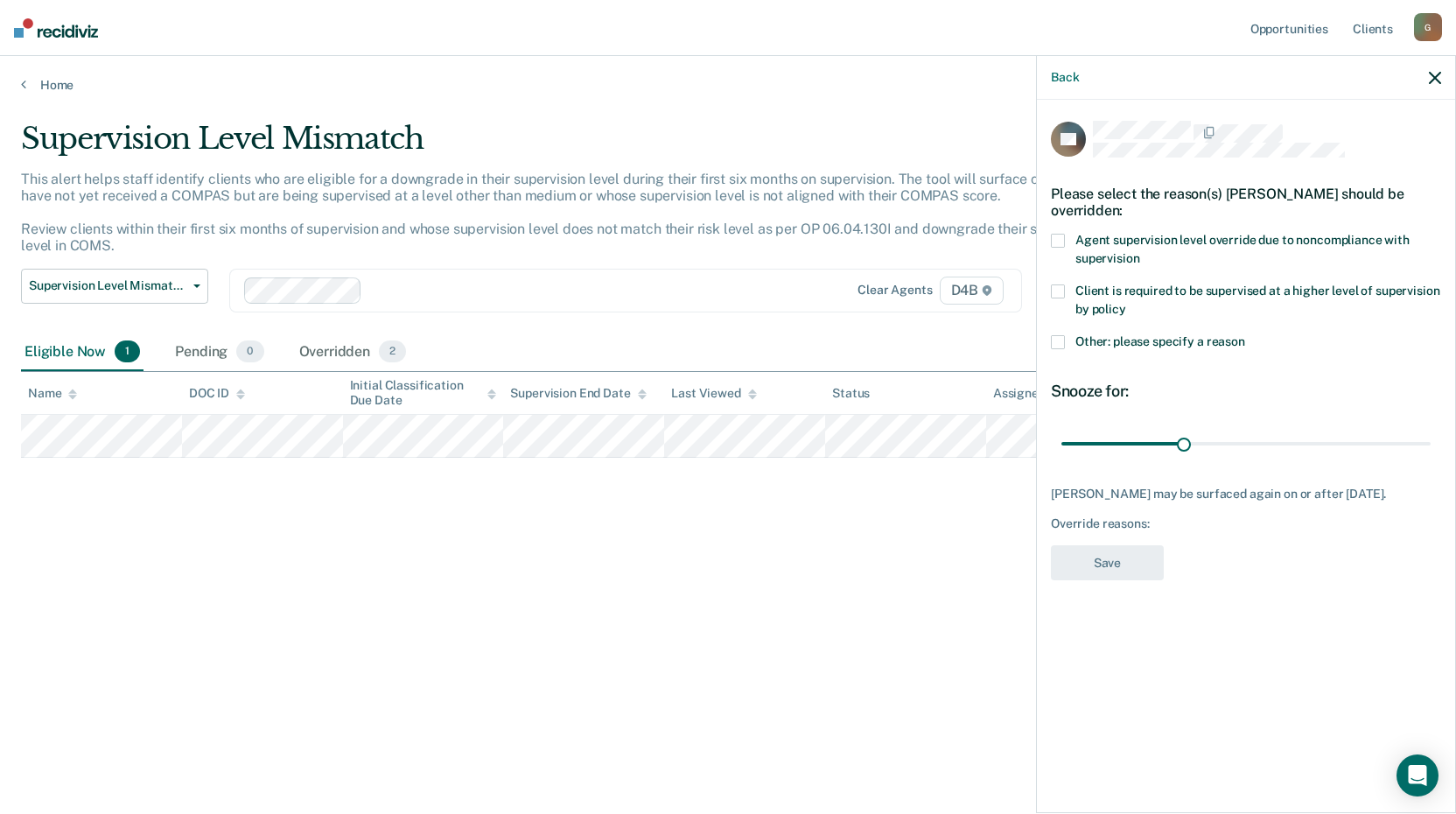
click at [1068, 339] on label "Other: please specify a reason" at bounding box center [1245, 344] width 390 height 18
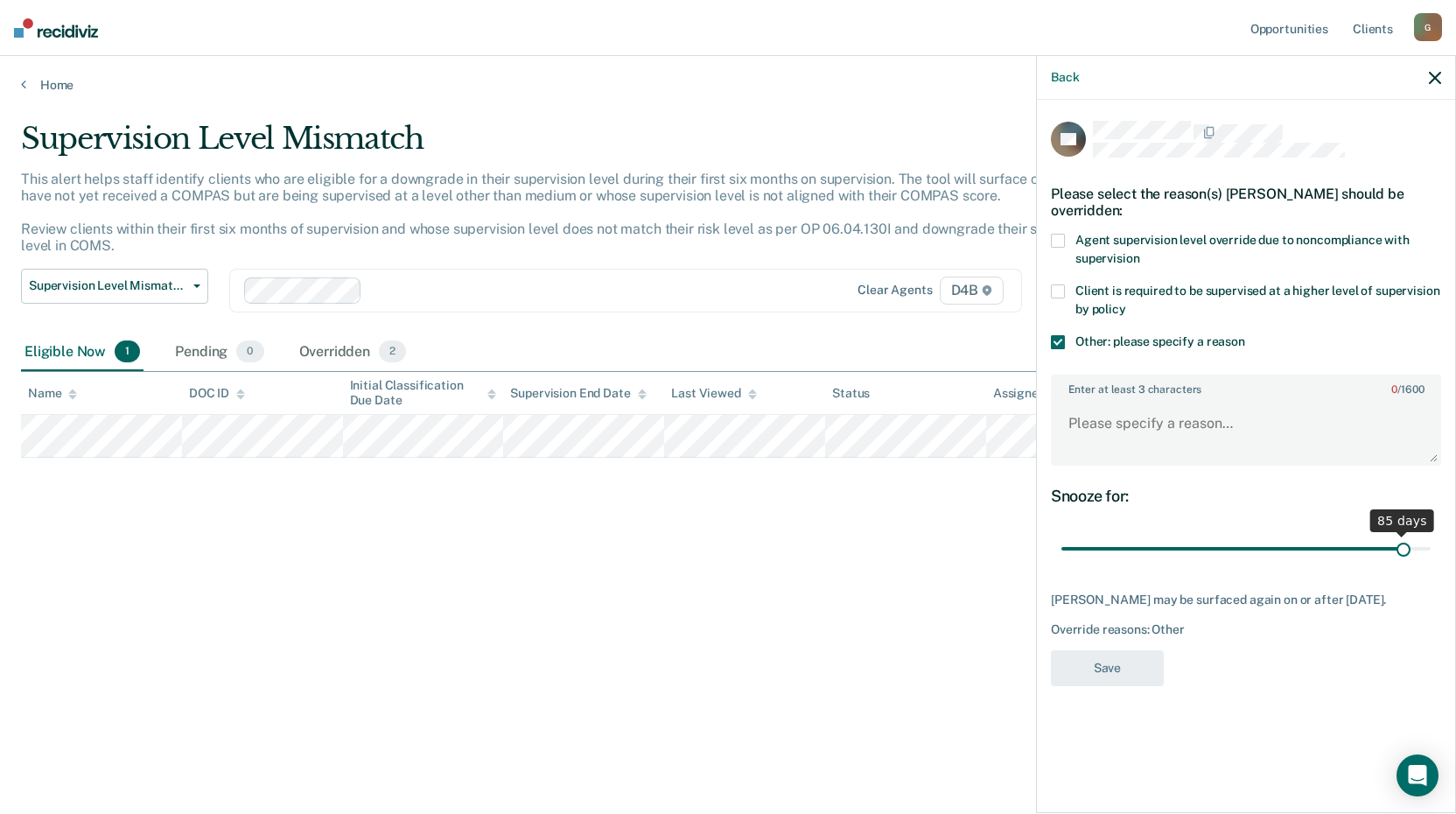
drag, startPoint x: 1189, startPoint y: 552, endPoint x: 1402, endPoint y: 572, distance: 213.9
type input "85"
click at [1402, 564] on input "range" at bounding box center [1245, 548] width 369 height 30
click at [1108, 434] on textarea "Enter at least 3 characters 0 / 1600" at bounding box center [1245, 431] width 386 height 65
type textarea "Supervised at Medium to begin"
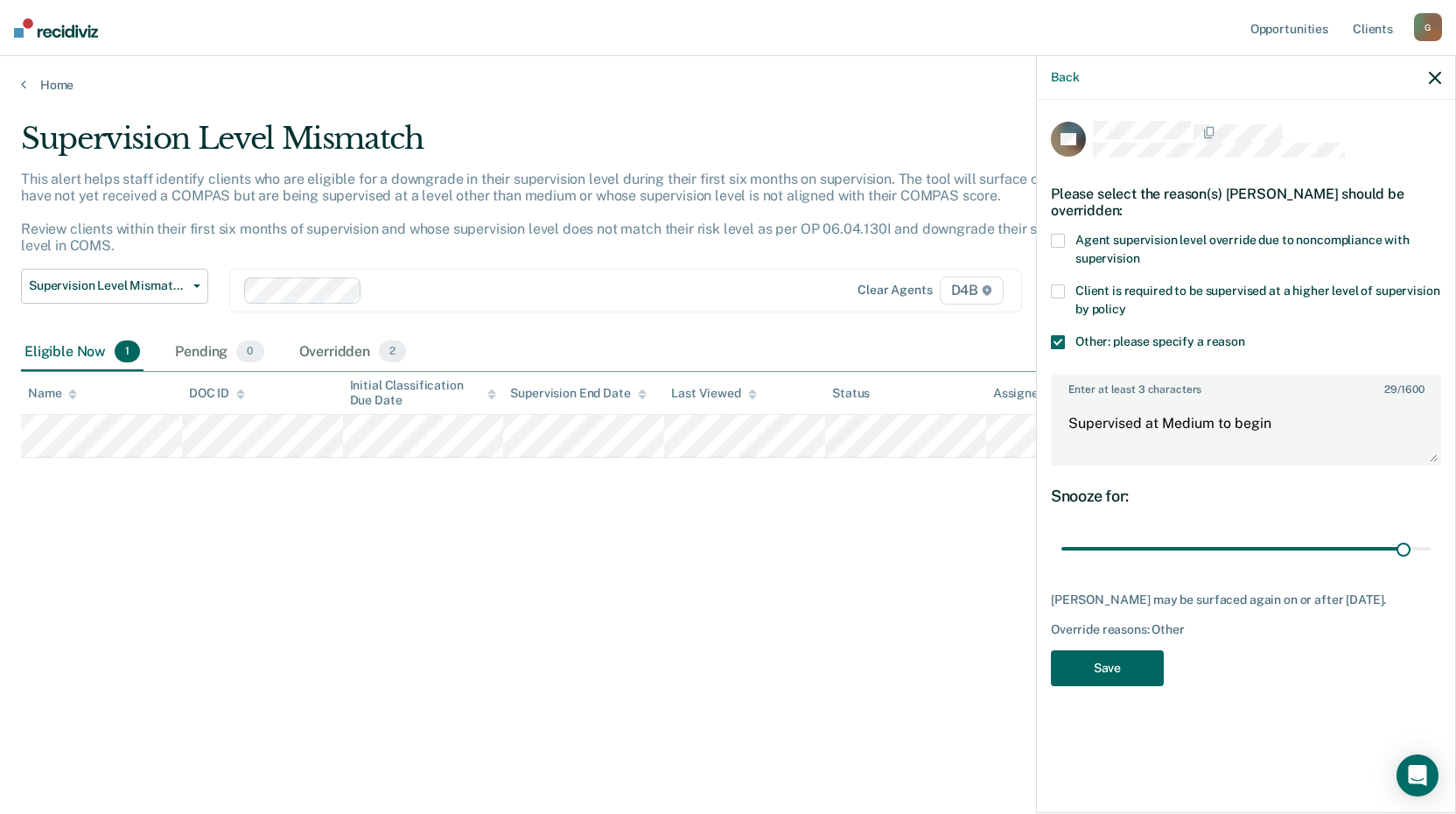
click at [1098, 677] on button "Save" at bounding box center [1106, 667] width 113 height 36
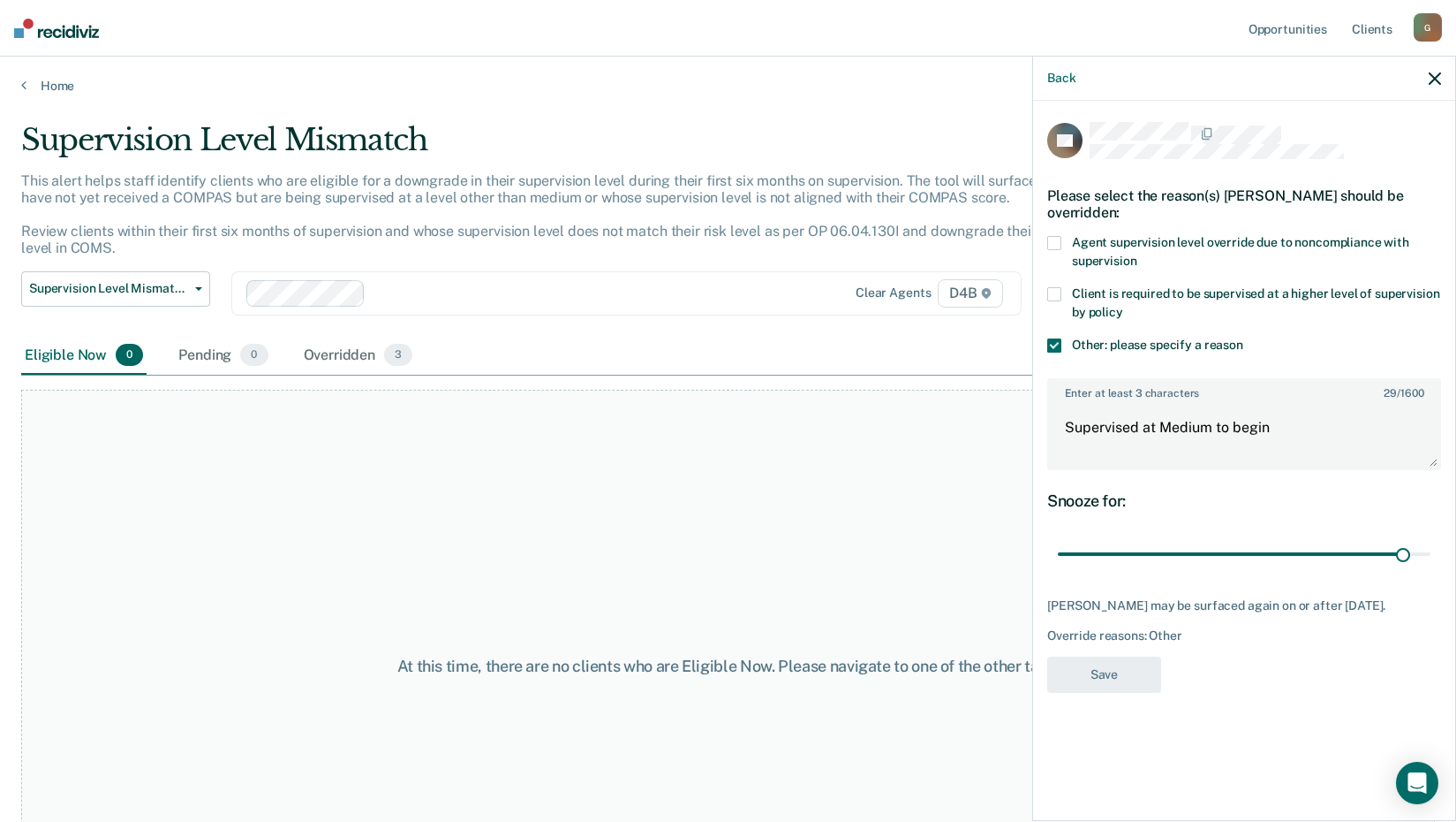
click at [132, 423] on div "At this time, there are no clients who are Eligible Now. Please navigate to one…" at bounding box center [728, 666] width 1414 height 553
